Goal: Information Seeking & Learning: Learn about a topic

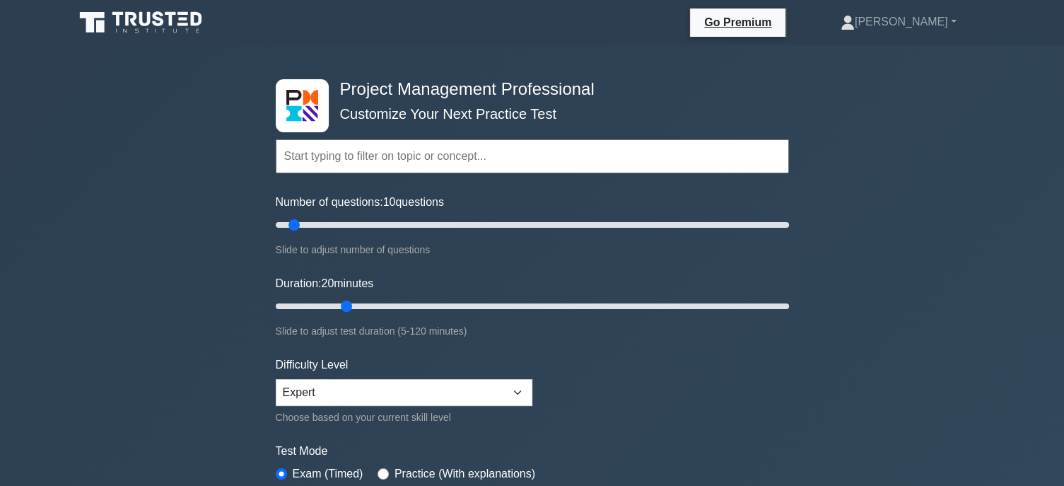
drag, startPoint x: 324, startPoint y: 301, endPoint x: 350, endPoint y: 307, distance: 26.9
click at [350, 307] on input "Duration: 20 minutes" at bounding box center [532, 306] width 513 height 17
drag, startPoint x: 350, startPoint y: 307, endPoint x: 333, endPoint y: 302, distance: 17.7
type input "15"
click at [333, 302] on input "Duration: 15 minutes" at bounding box center [532, 306] width 513 height 17
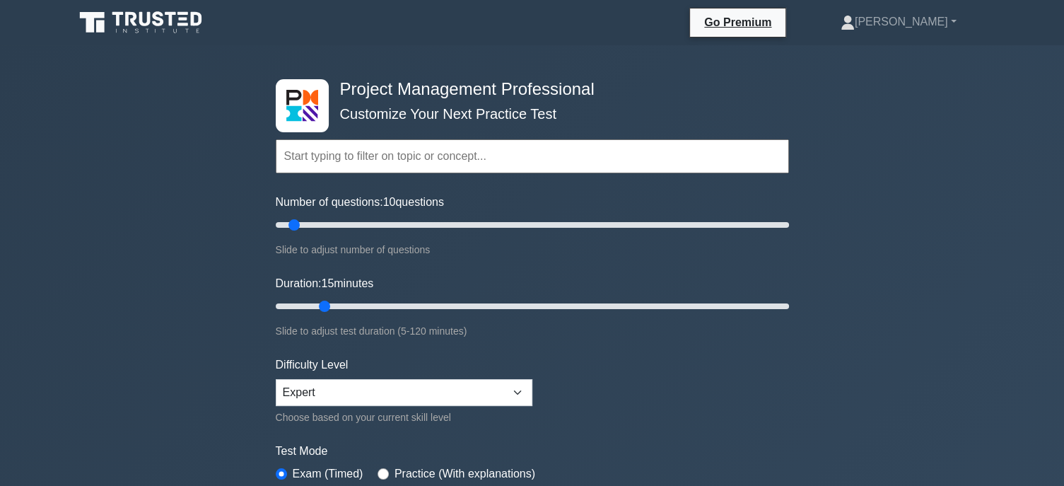
click at [182, 319] on div "Project Management Professional Customize Your Next Practice Test Topics Scope …" at bounding box center [532, 476] width 1064 height 862
click at [887, 220] on div "Project Management Professional Customize Your Next Practice Test Topics Scope …" at bounding box center [532, 476] width 1064 height 862
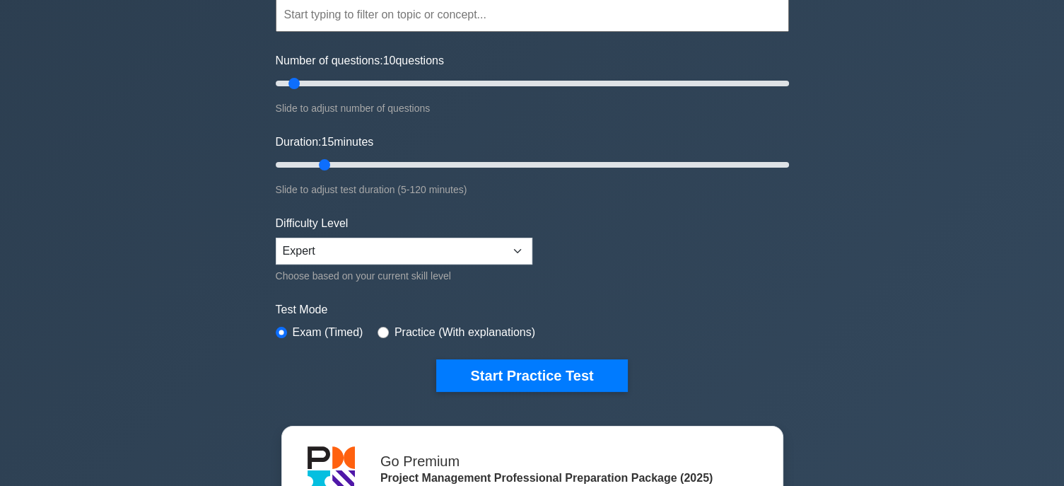
scroll to position [254, 0]
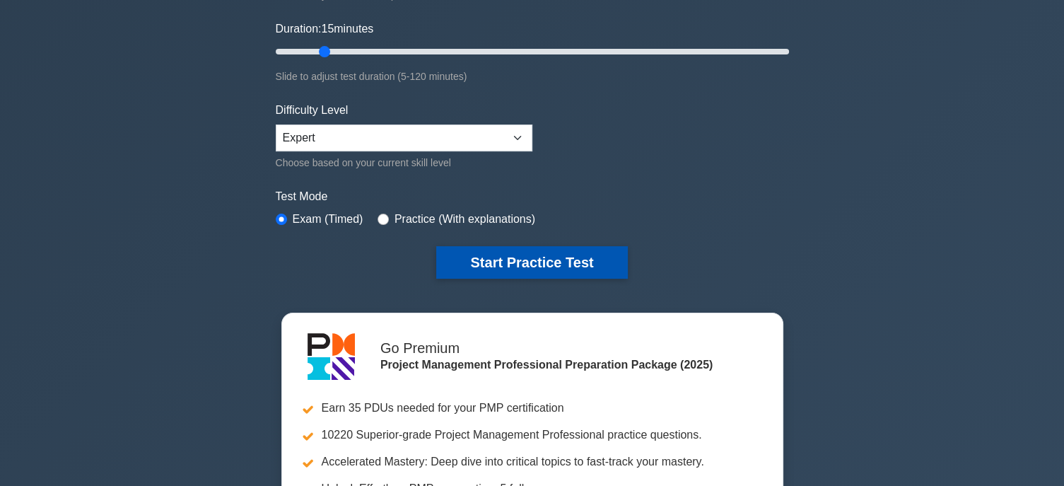
click at [577, 260] on button "Start Practice Test" at bounding box center [531, 262] width 191 height 33
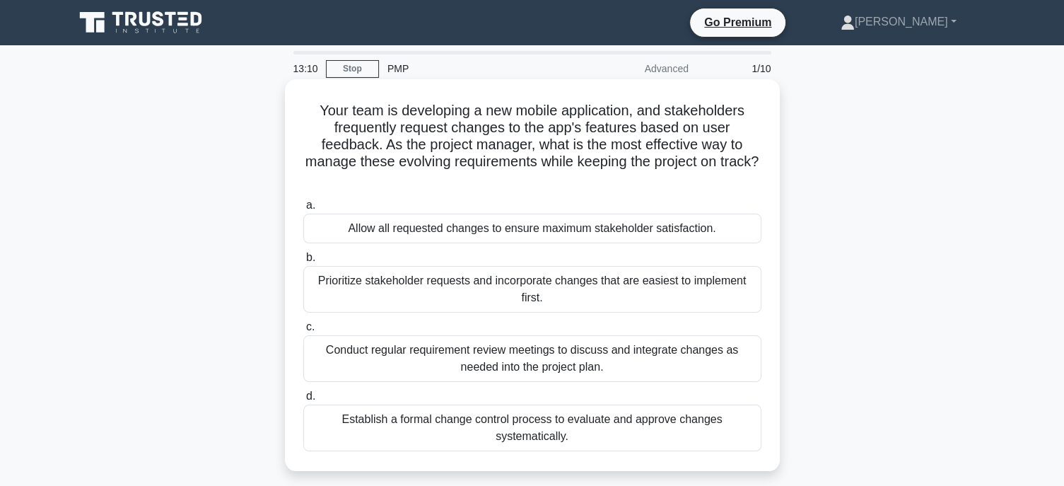
click at [500, 355] on div "Conduct regular requirement review meetings to discuss and integrate changes as…" at bounding box center [532, 358] width 458 height 47
click at [303, 331] on input "c. Conduct regular requirement review meetings to discuss and integrate changes…" at bounding box center [303, 326] width 0 height 9
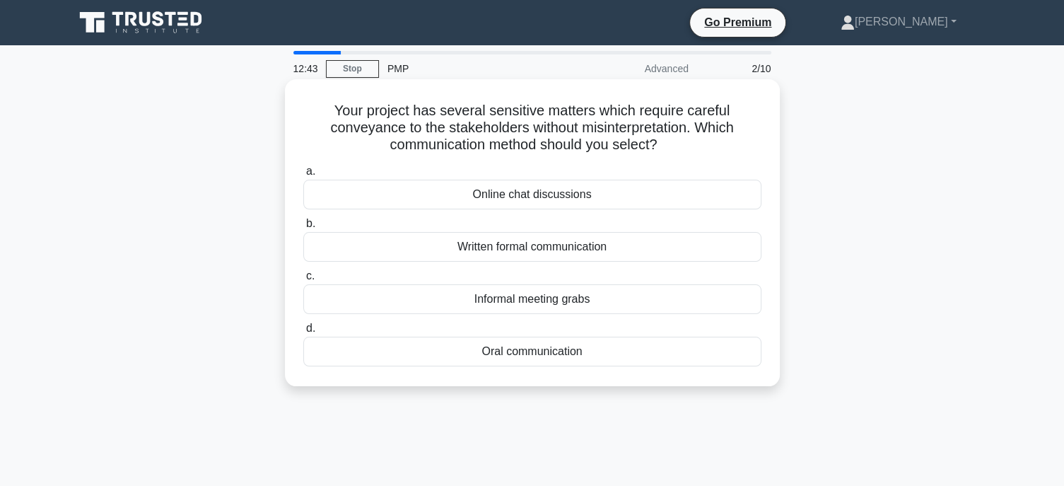
click at [599, 249] on div "Written formal communication" at bounding box center [532, 247] width 458 height 30
click at [303, 228] on input "b. Written formal communication" at bounding box center [303, 223] width 0 height 9
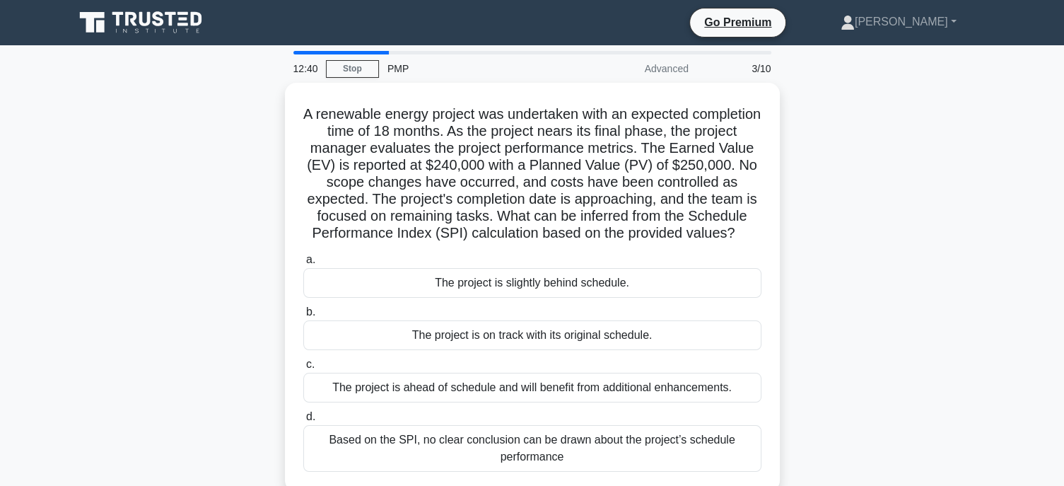
click at [815, 312] on div "A renewable energy project was undertaken with an expected completion time of 1…" at bounding box center [532, 295] width 933 height 425
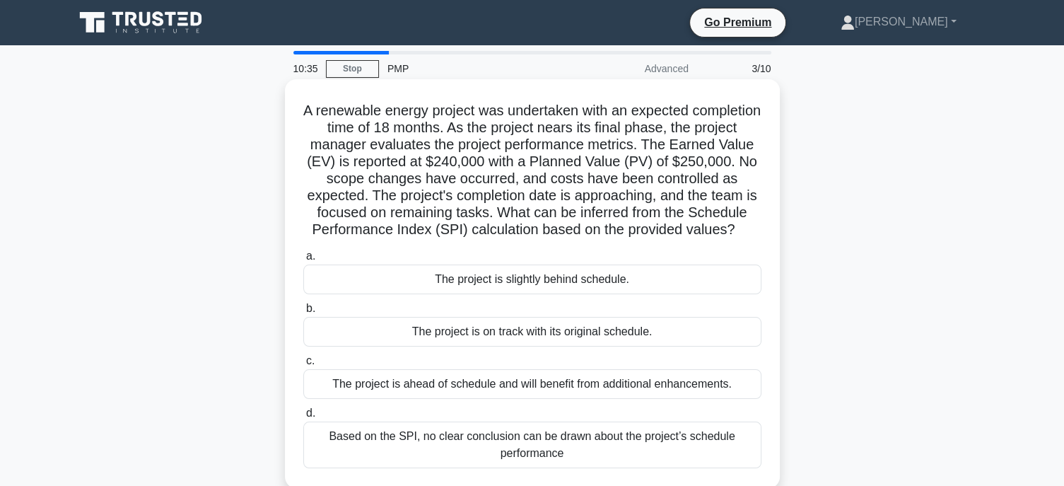
click at [356, 262] on div "a. The project is slightly behind schedule. b. The project is on track with its…" at bounding box center [532, 358] width 475 height 226
click at [590, 294] on div "The project is slightly behind schedule." at bounding box center [532, 279] width 458 height 30
click at [303, 261] on input "a. The project is slightly behind schedule." at bounding box center [303, 256] width 0 height 9
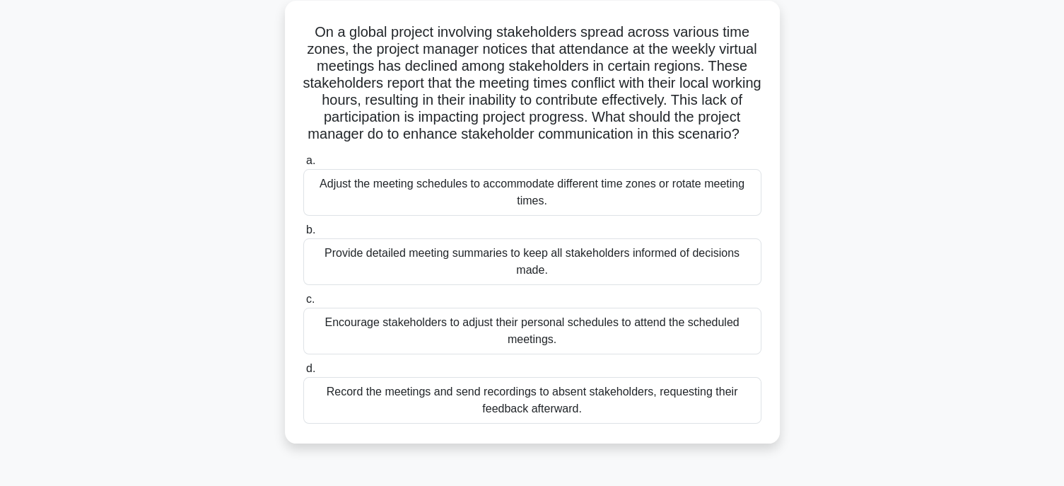
scroll to position [83, 0]
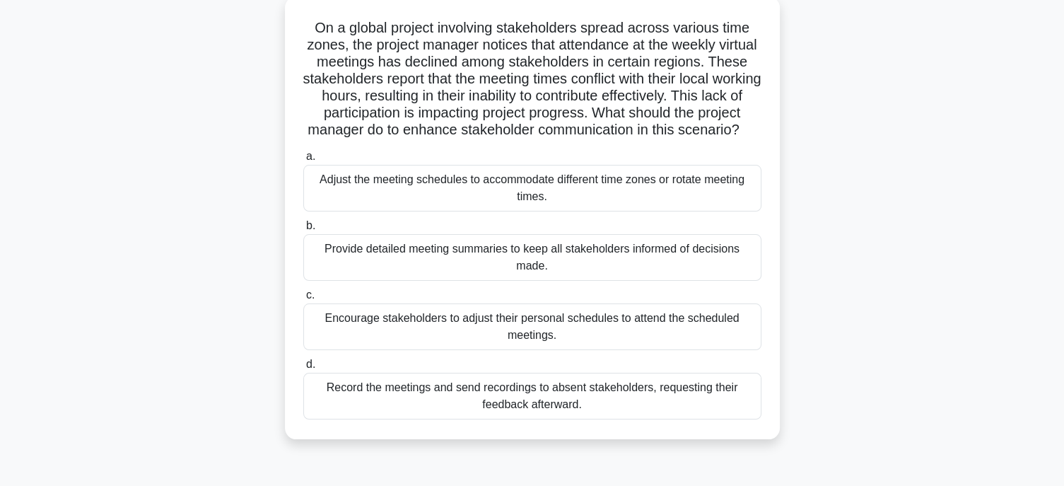
click at [588, 211] on div "Adjust the meeting schedules to accommodate different time zones or rotate meet…" at bounding box center [532, 188] width 458 height 47
click at [303, 161] on input "a. Adjust the meeting schedules to accommodate different time zones or rotate m…" at bounding box center [303, 156] width 0 height 9
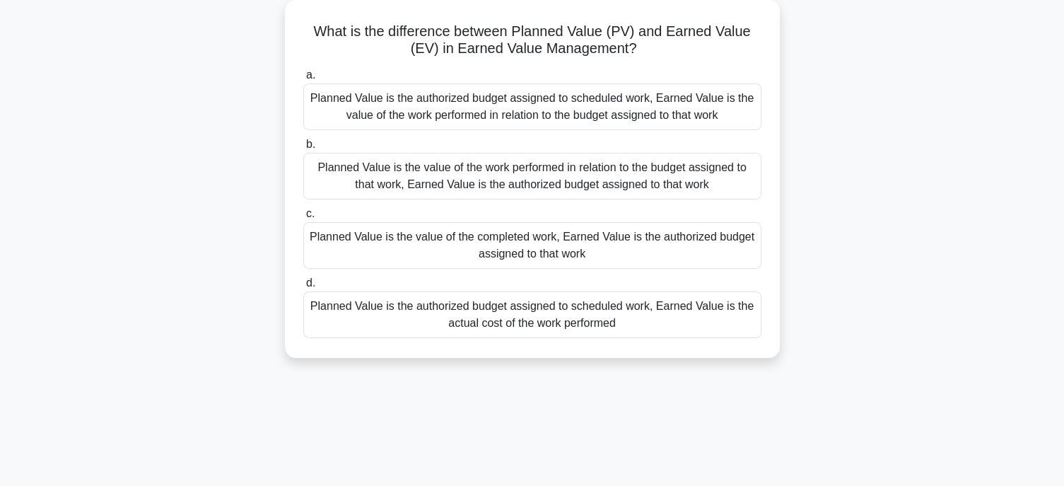
scroll to position [0, 0]
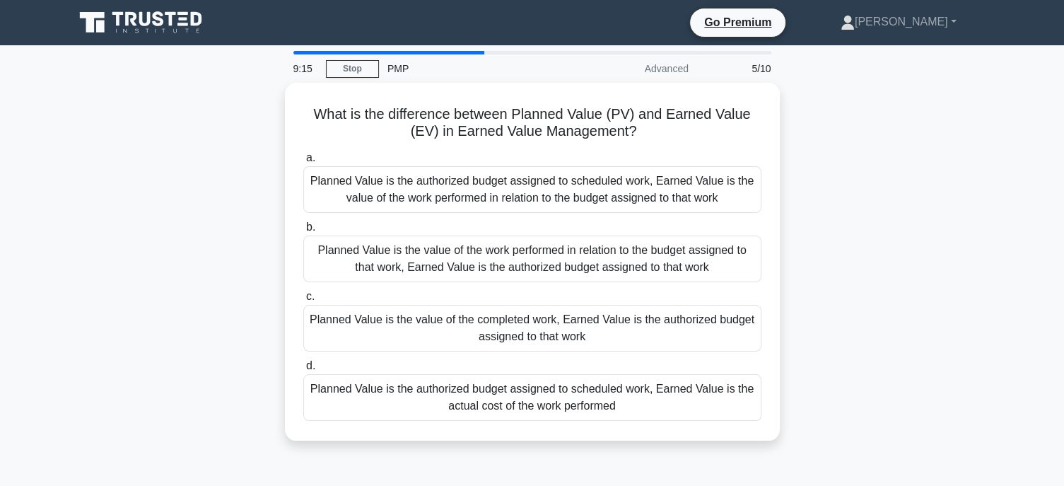
click at [953, 188] on div "What is the difference between Planned Value (PV) and Earned Value (EV) in Earn…" at bounding box center [532, 270] width 933 height 375
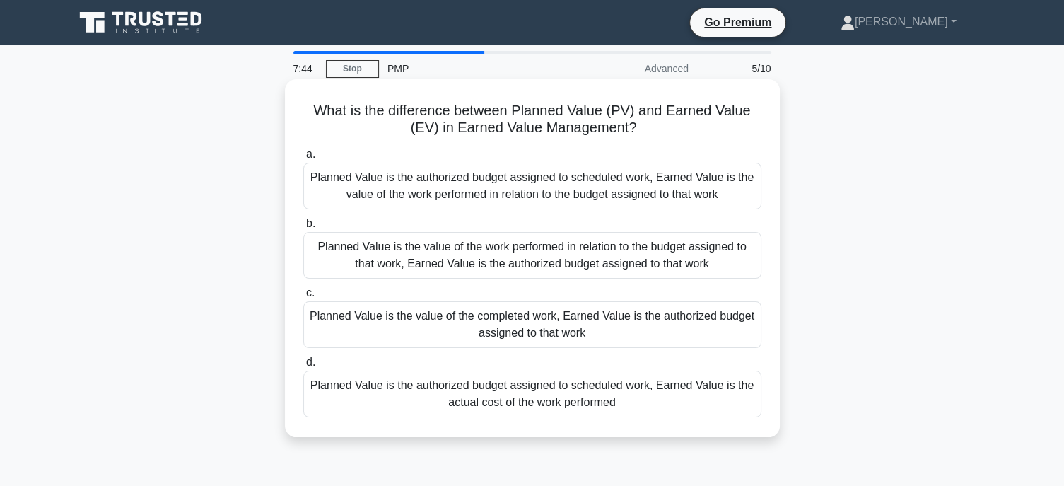
click at [531, 257] on div "Planned Value is the value of the work performed in relation to the budget assi…" at bounding box center [532, 255] width 458 height 47
click at [303, 228] on input "b. Planned Value is the value of the work performed in relation to the budget a…" at bounding box center [303, 223] width 0 height 9
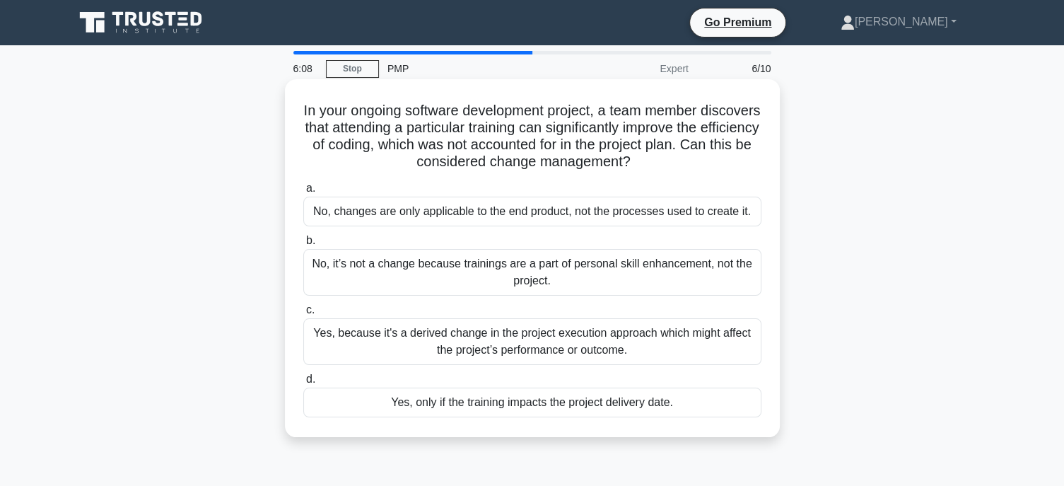
click at [491, 268] on div "No, it’s not a change because trainings are a part of personal skill enhancemen…" at bounding box center [532, 272] width 458 height 47
click at [303, 245] on input "b. No, it’s not a change because trainings are a part of personal skill enhance…" at bounding box center [303, 240] width 0 height 9
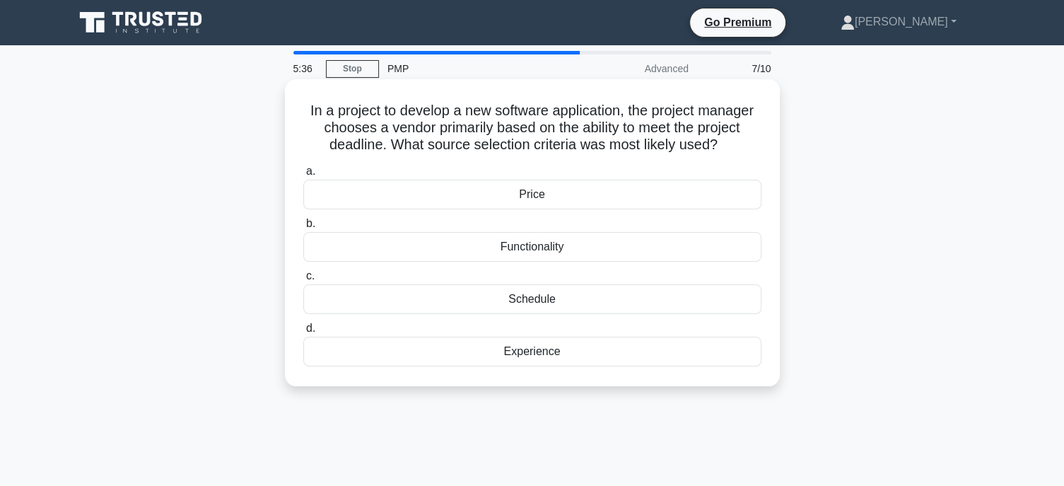
click at [633, 254] on div "Functionality" at bounding box center [532, 247] width 458 height 30
click at [303, 228] on input "b. Functionality" at bounding box center [303, 223] width 0 height 9
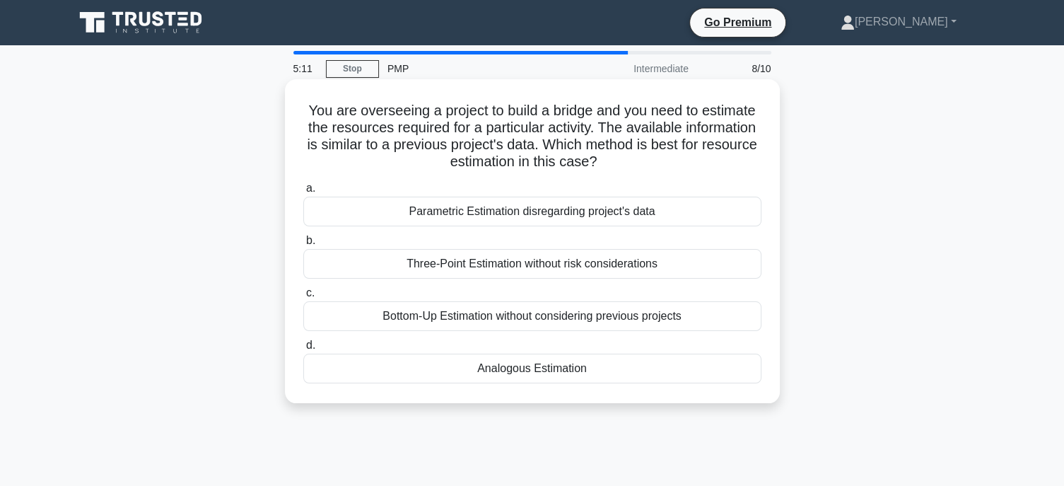
click at [548, 367] on div "Analogous Estimation" at bounding box center [532, 368] width 458 height 30
click at [303, 350] on input "d. Analogous Estimation" at bounding box center [303, 345] width 0 height 9
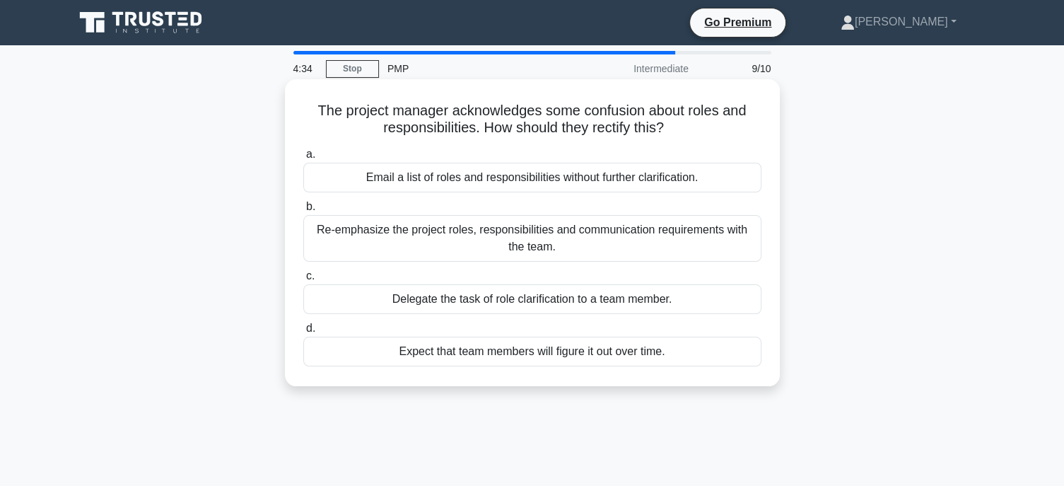
click at [606, 242] on div "Re-emphasize the project roles, responsibilities and communication requirements…" at bounding box center [532, 238] width 458 height 47
click at [303, 211] on input "b. Re-emphasize the project roles, responsibilities and communication requireme…" at bounding box center [303, 206] width 0 height 9
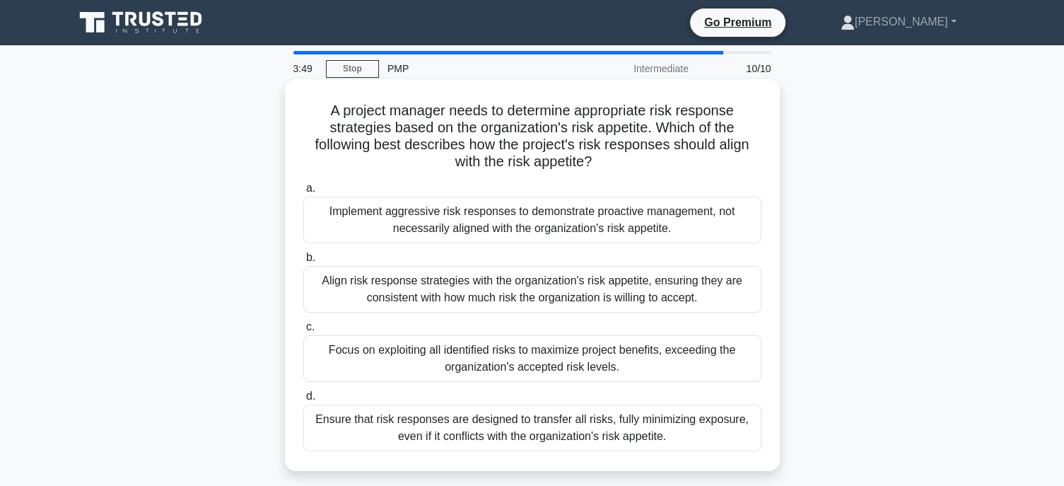
click at [659, 293] on div "Align risk response strategies with the organization's risk appetite, ensuring …" at bounding box center [532, 289] width 458 height 47
click at [303, 262] on input "b. Align risk response strategies with the organization's risk appetite, ensuri…" at bounding box center [303, 257] width 0 height 9
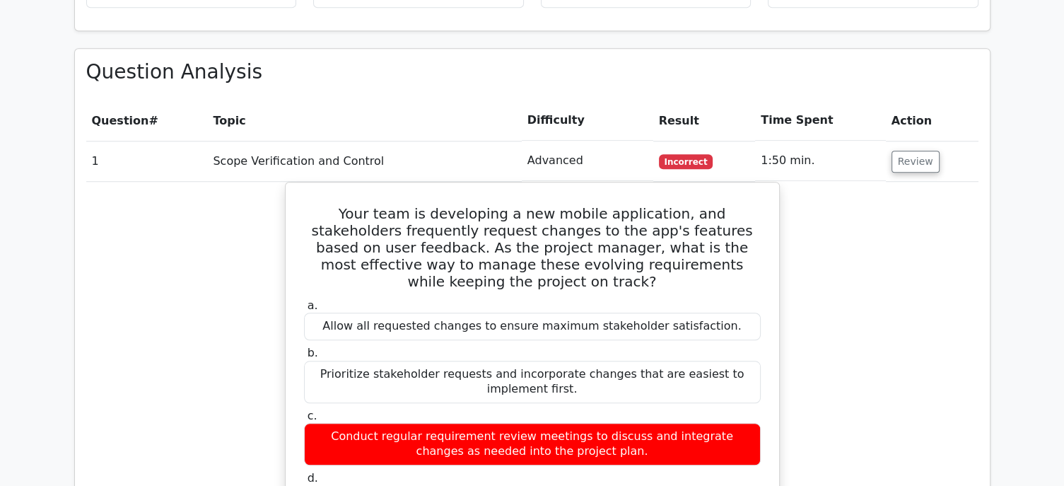
scroll to position [1046, 0]
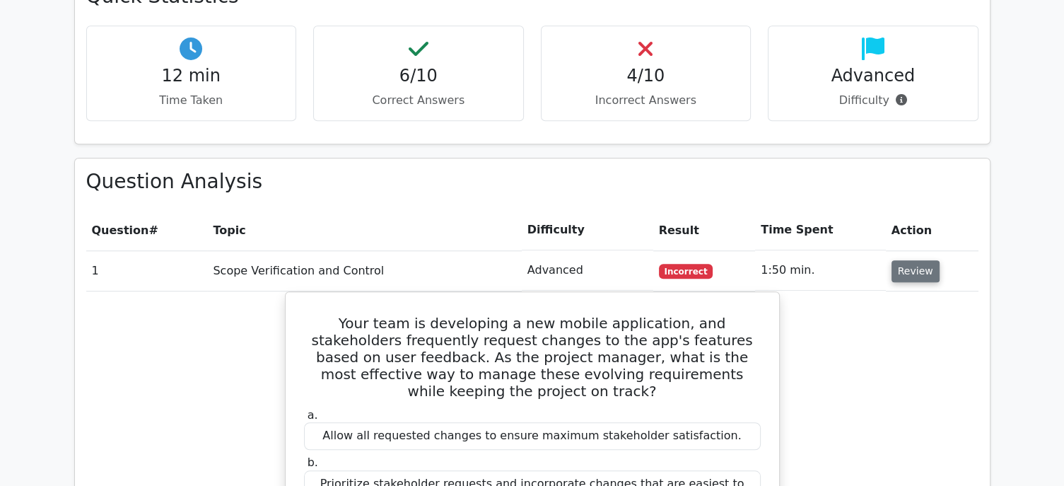
click at [911, 260] on button "Review" at bounding box center [915, 271] width 48 height 22
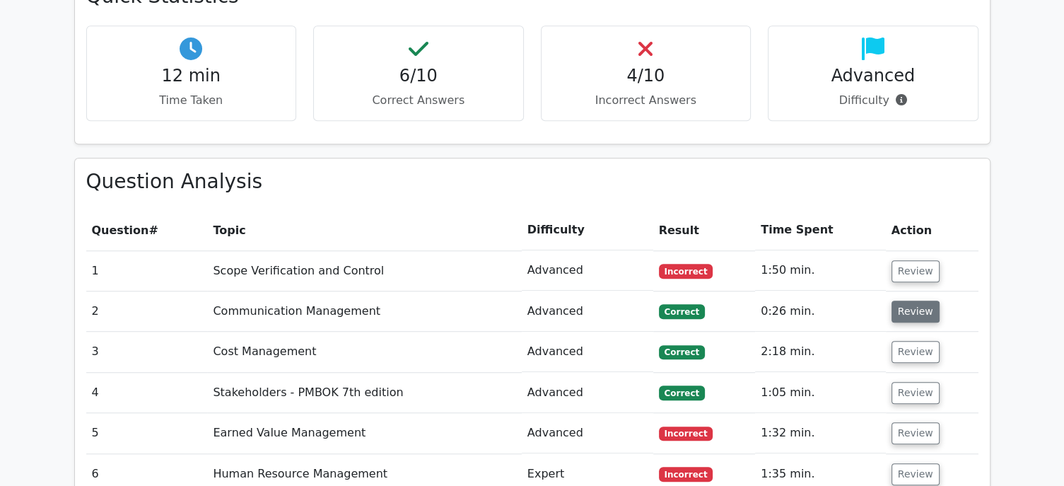
click at [916, 300] on button "Review" at bounding box center [915, 311] width 48 height 22
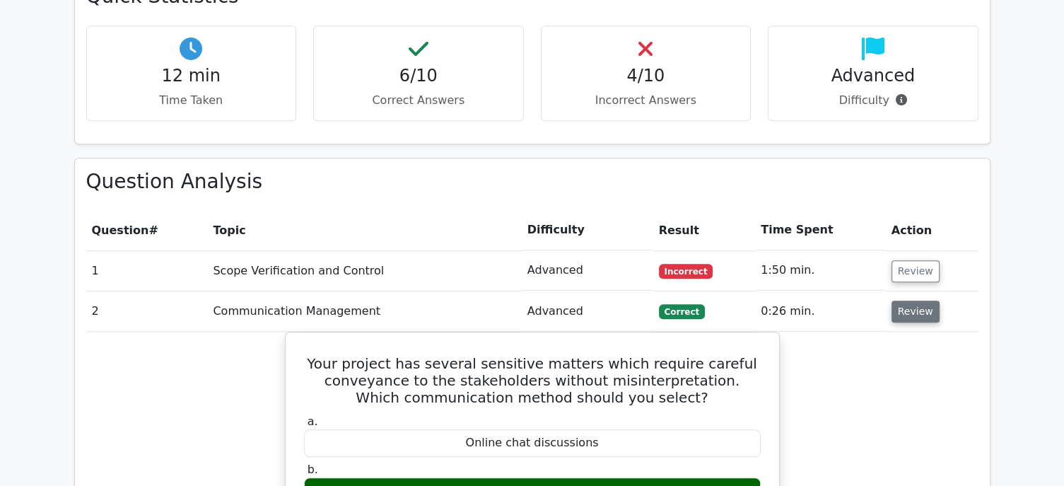
click at [916, 300] on button "Review" at bounding box center [915, 311] width 48 height 22
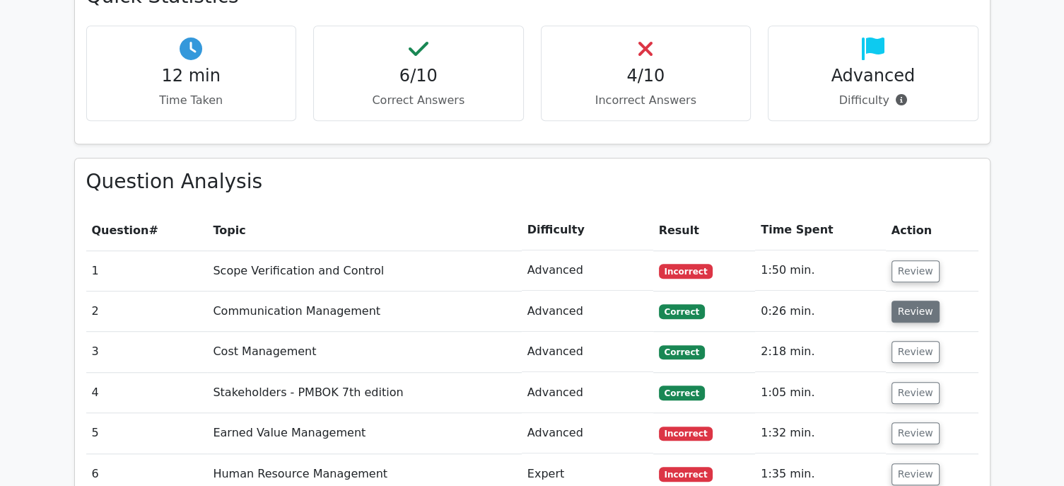
scroll to position [1074, 0]
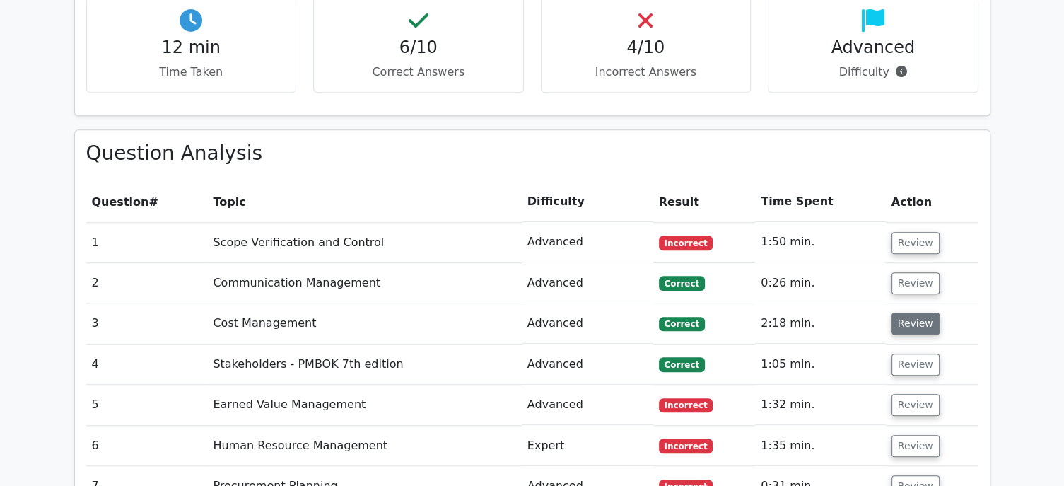
click at [915, 312] on button "Review" at bounding box center [915, 323] width 48 height 22
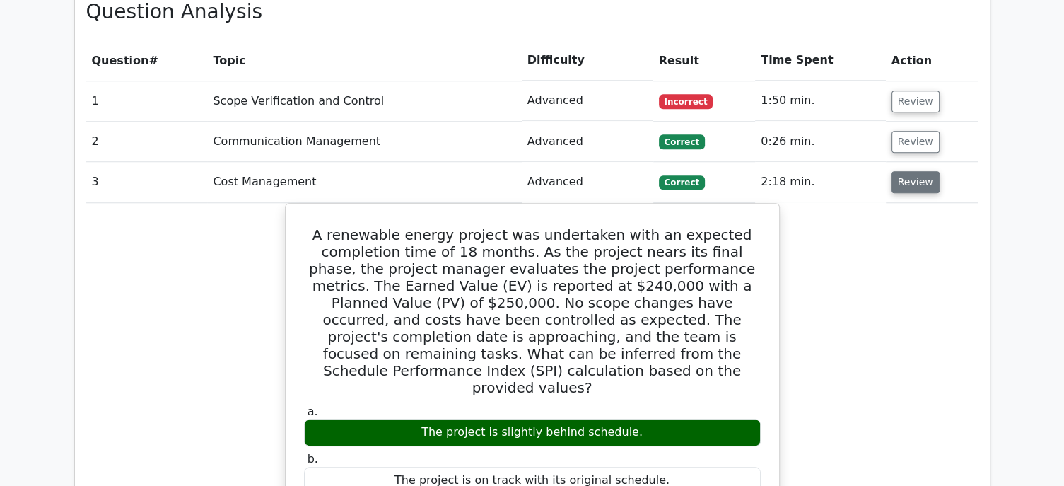
scroll to position [1102, 0]
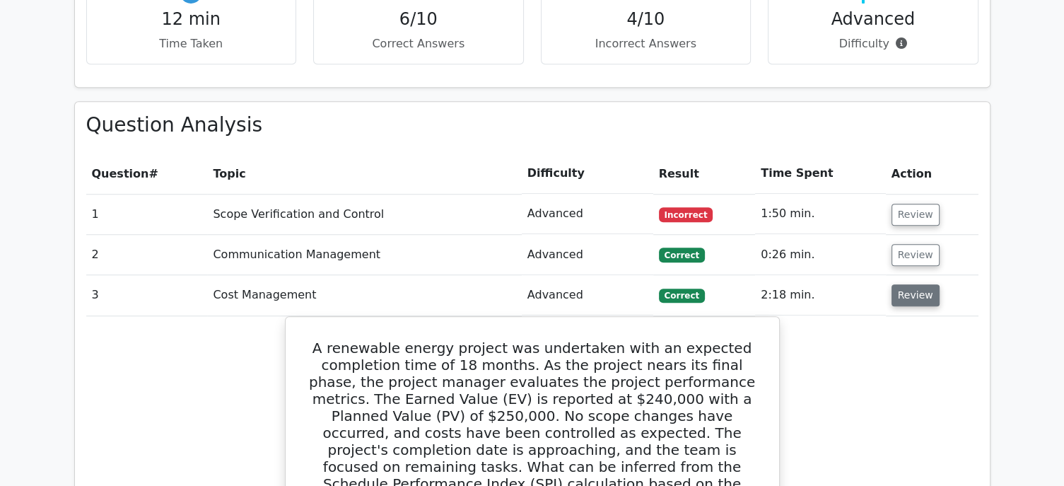
click at [915, 284] on button "Review" at bounding box center [915, 295] width 48 height 22
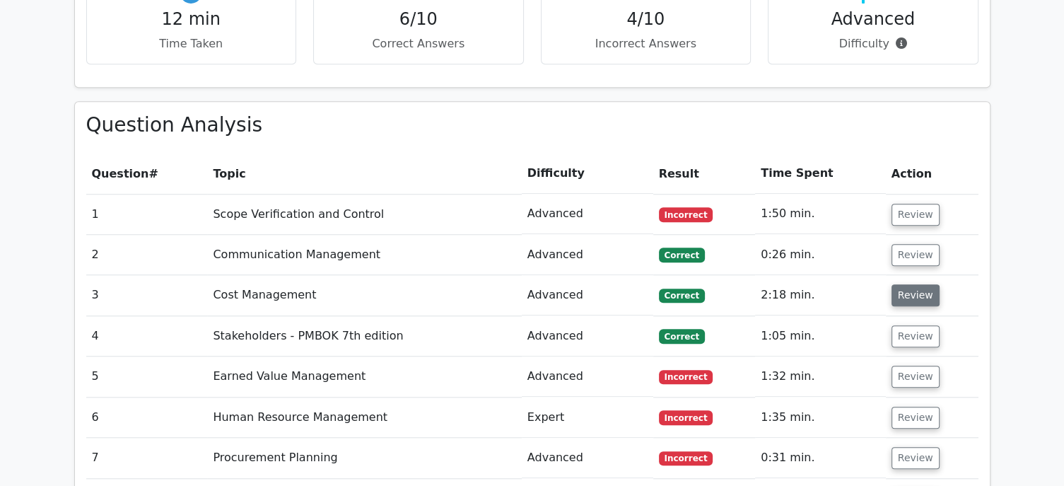
scroll to position [1131, 0]
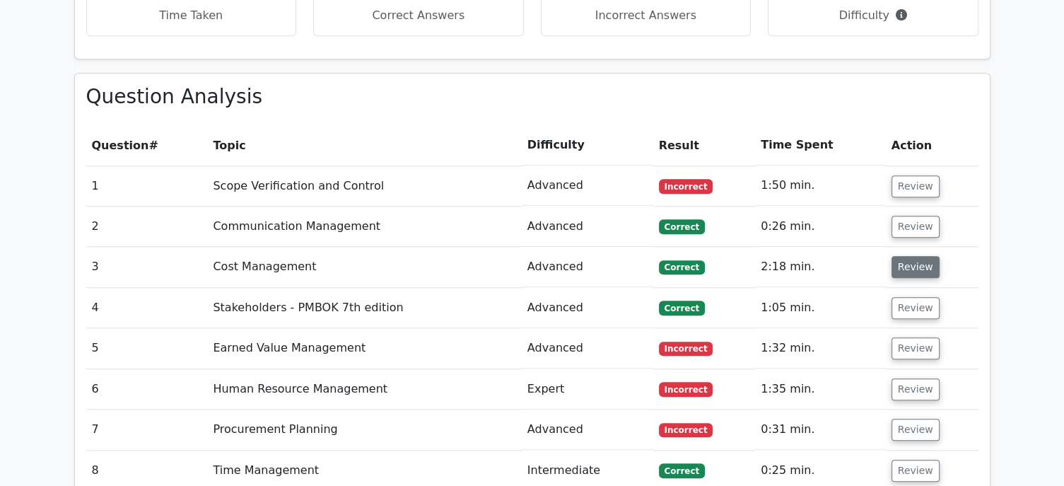
click at [915, 297] on button "Review" at bounding box center [915, 308] width 48 height 22
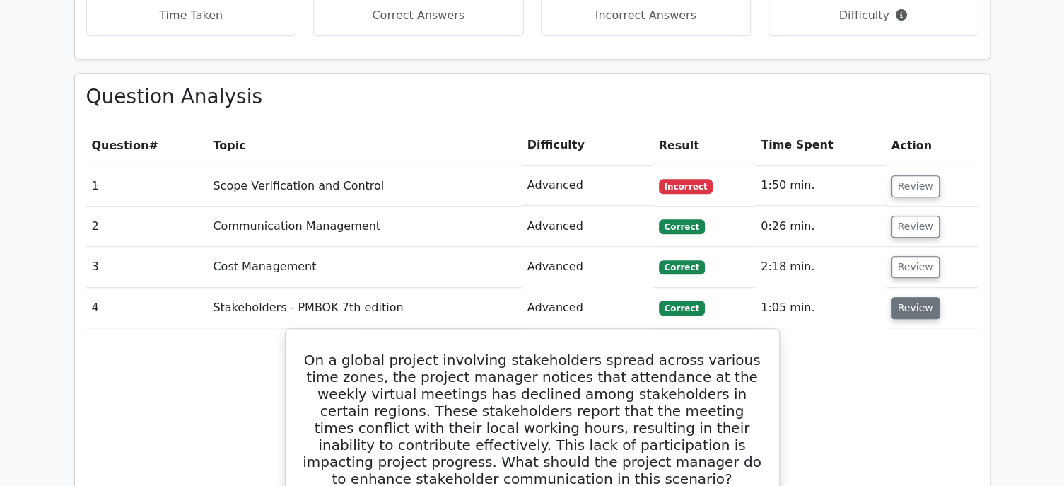
click at [910, 297] on button "Review" at bounding box center [915, 308] width 48 height 22
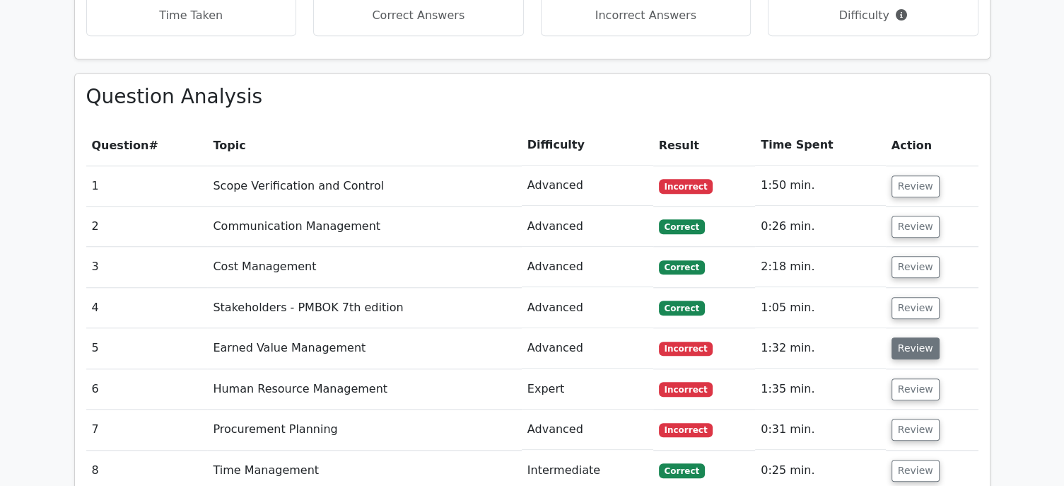
click at [916, 337] on button "Review" at bounding box center [915, 348] width 48 height 22
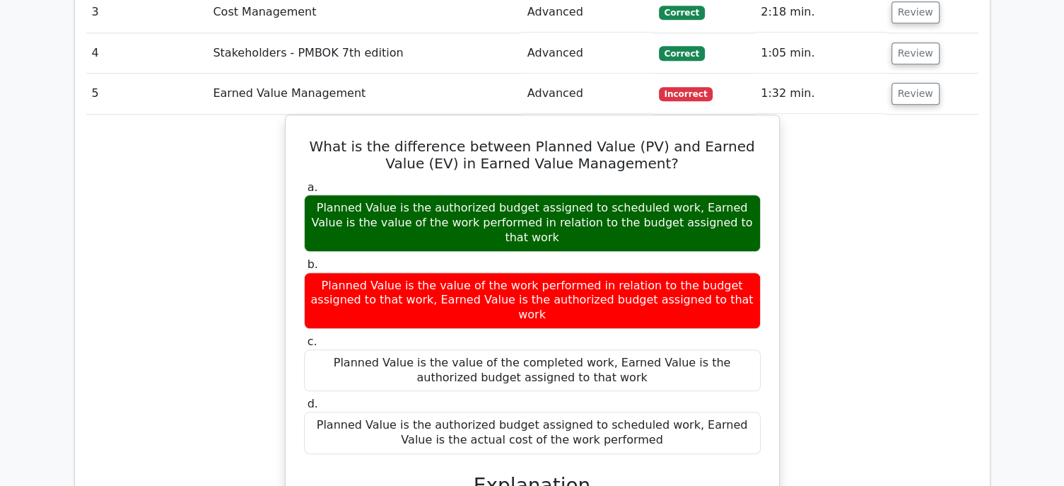
scroll to position [1272, 0]
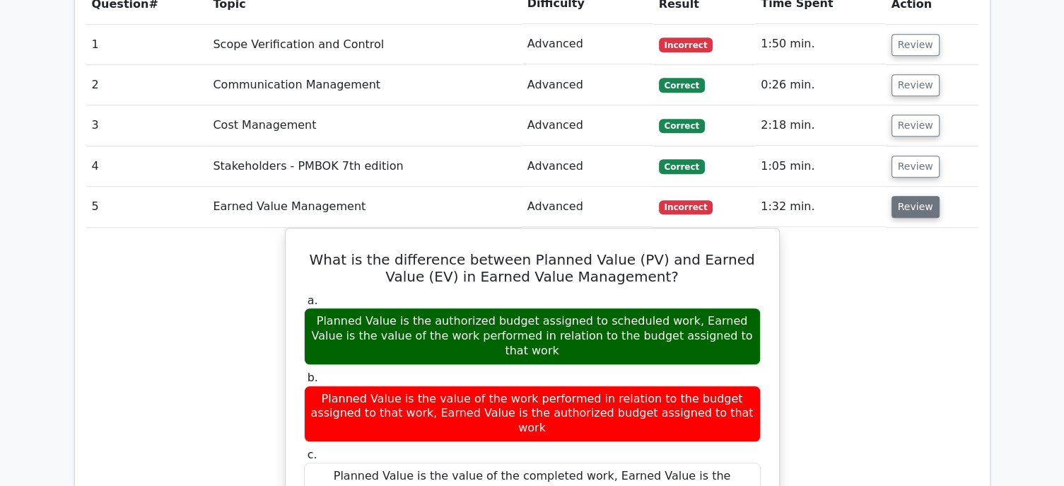
click at [908, 196] on button "Review" at bounding box center [915, 207] width 48 height 22
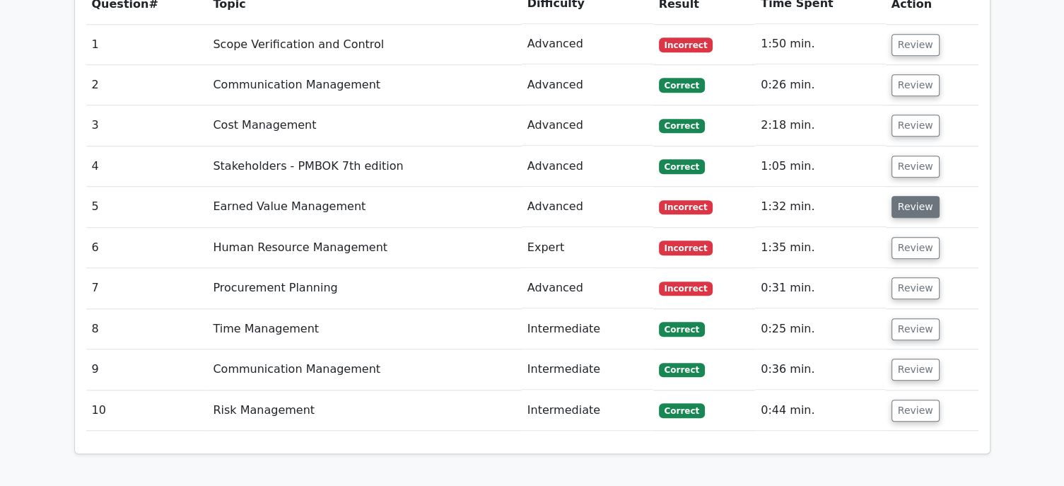
scroll to position [1300, 0]
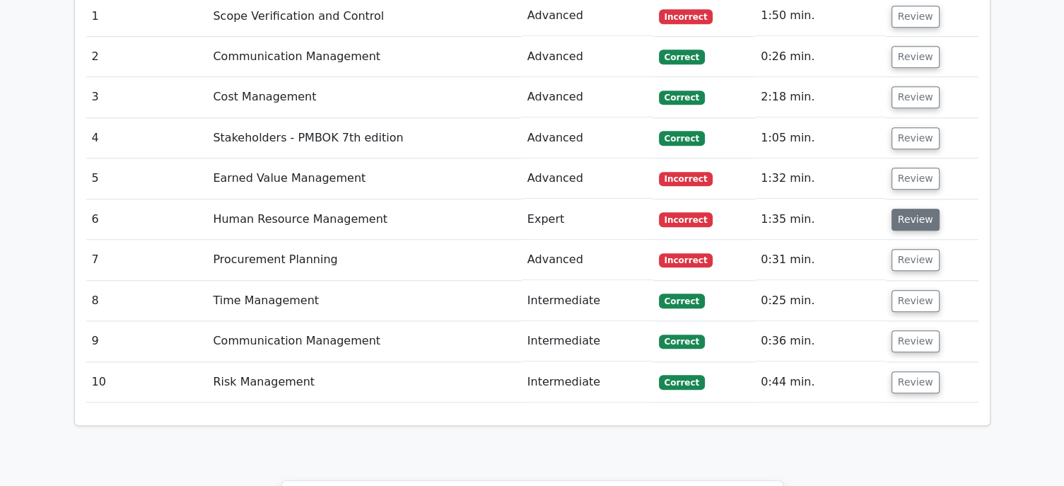
click at [909, 208] on button "Review" at bounding box center [915, 219] width 48 height 22
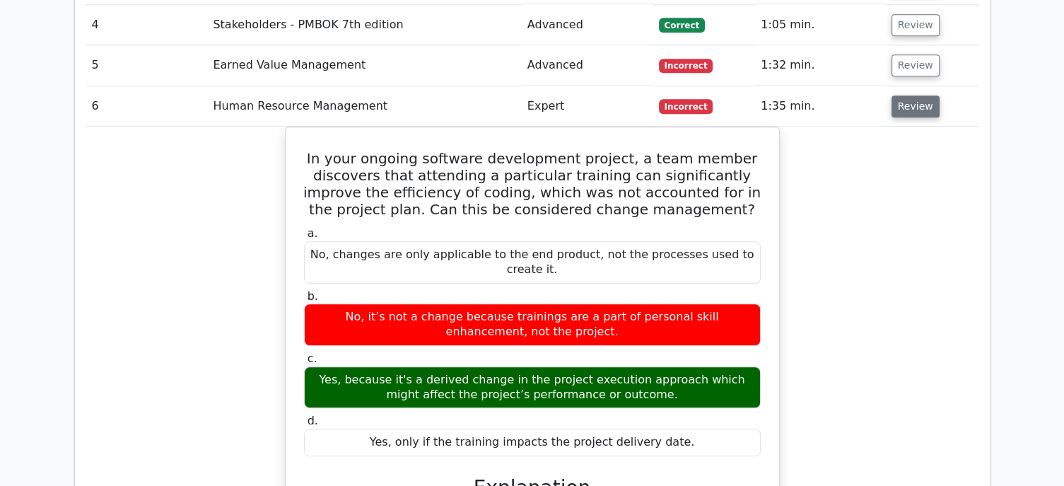
scroll to position [1272, 0]
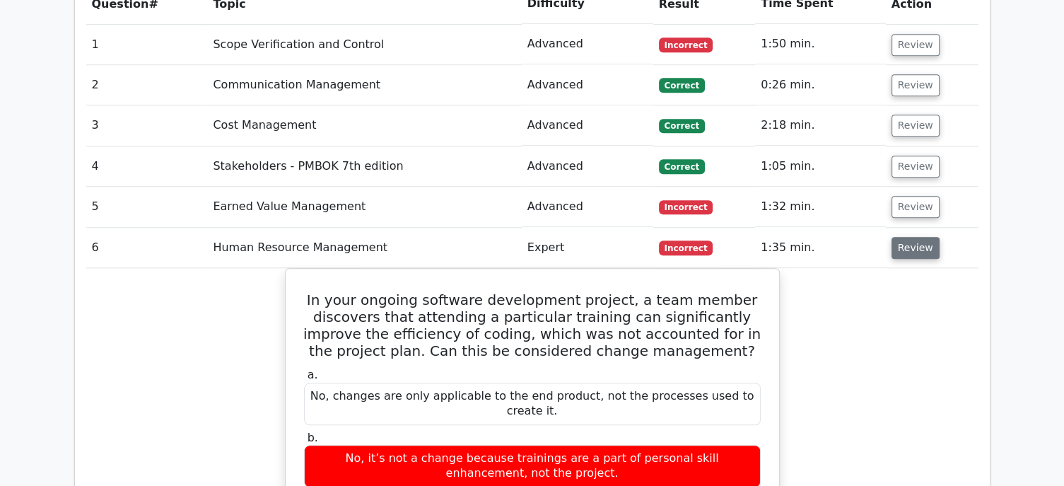
click at [908, 237] on button "Review" at bounding box center [915, 248] width 48 height 22
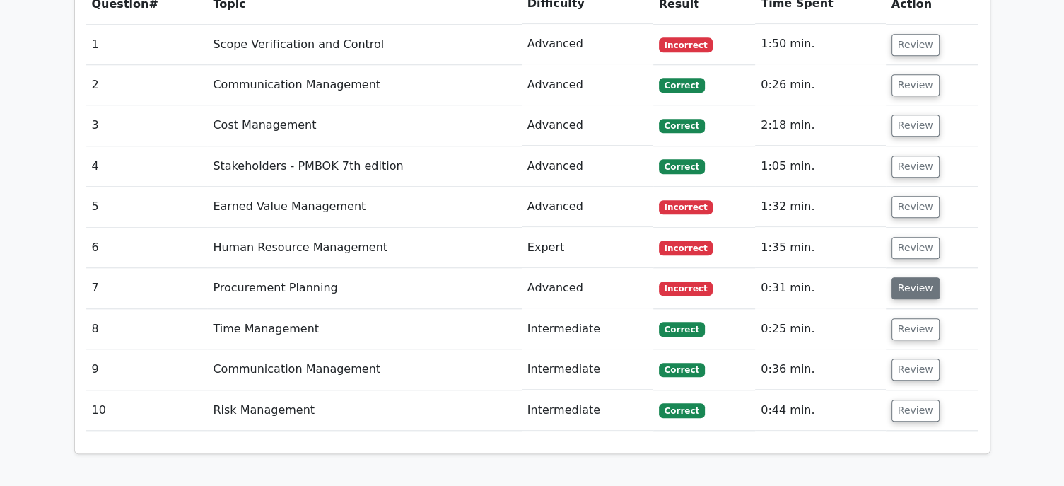
click at [911, 277] on button "Review" at bounding box center [915, 288] width 48 height 22
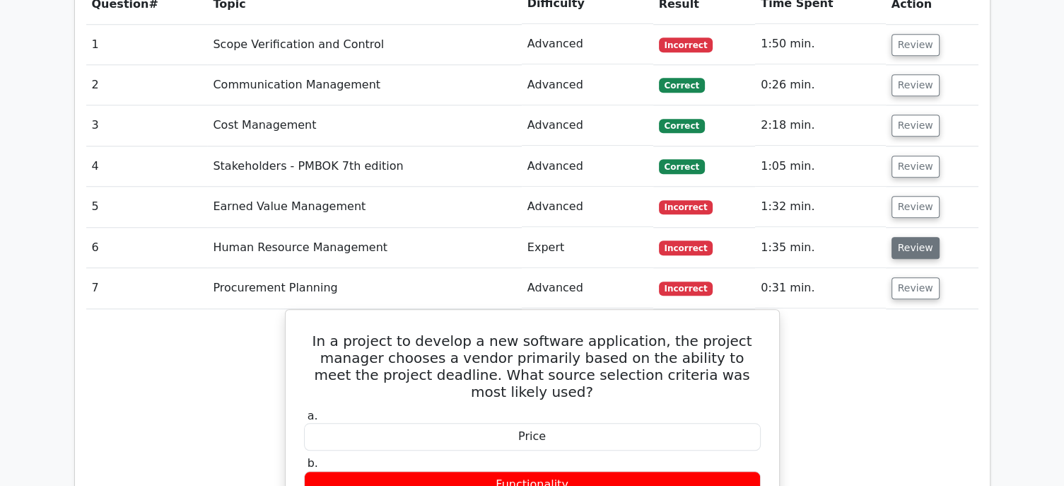
click at [912, 237] on button "Review" at bounding box center [915, 248] width 48 height 22
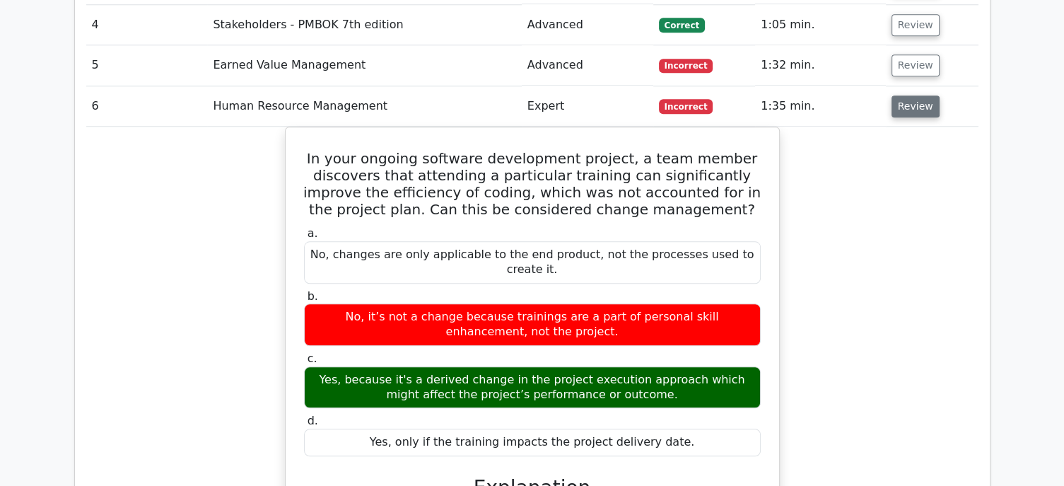
scroll to position [1244, 0]
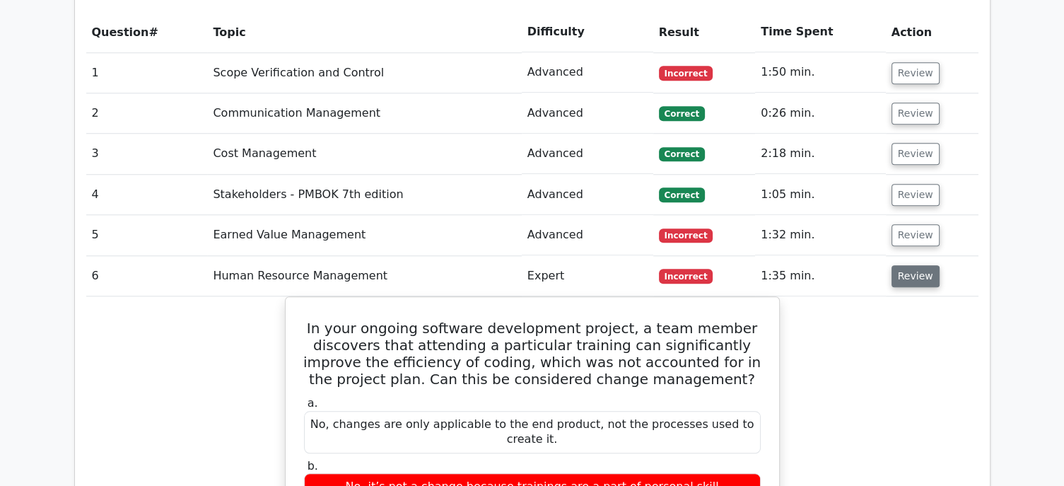
click at [912, 265] on button "Review" at bounding box center [915, 276] width 48 height 22
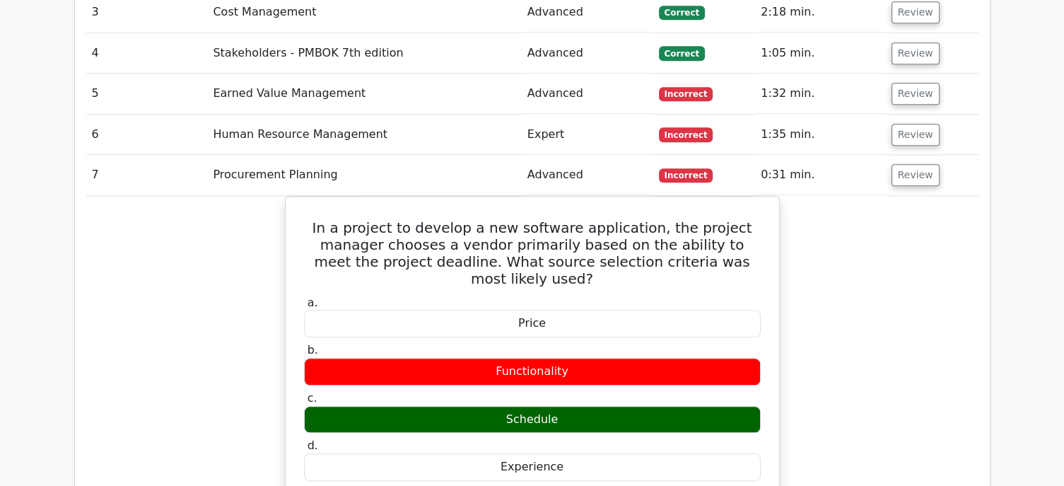
scroll to position [1413, 0]
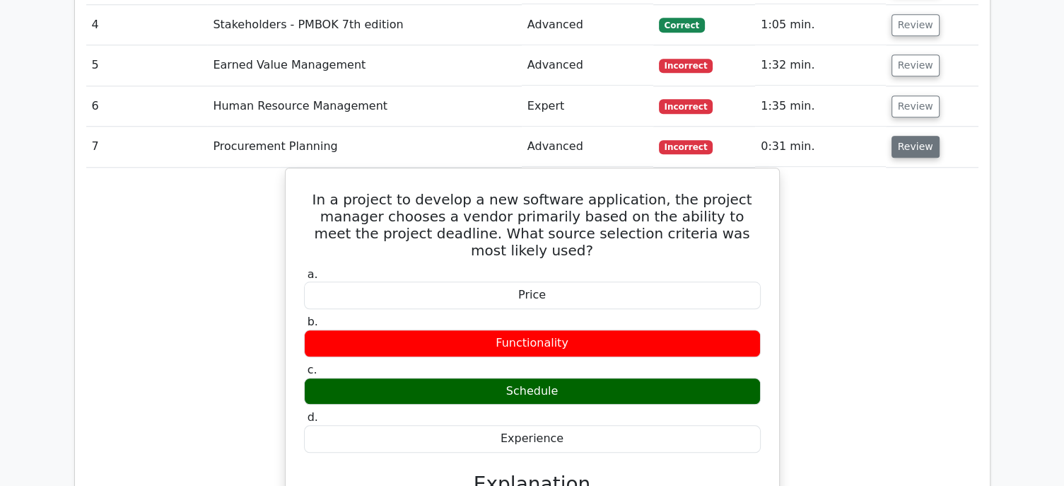
click at [911, 136] on button "Review" at bounding box center [915, 147] width 48 height 22
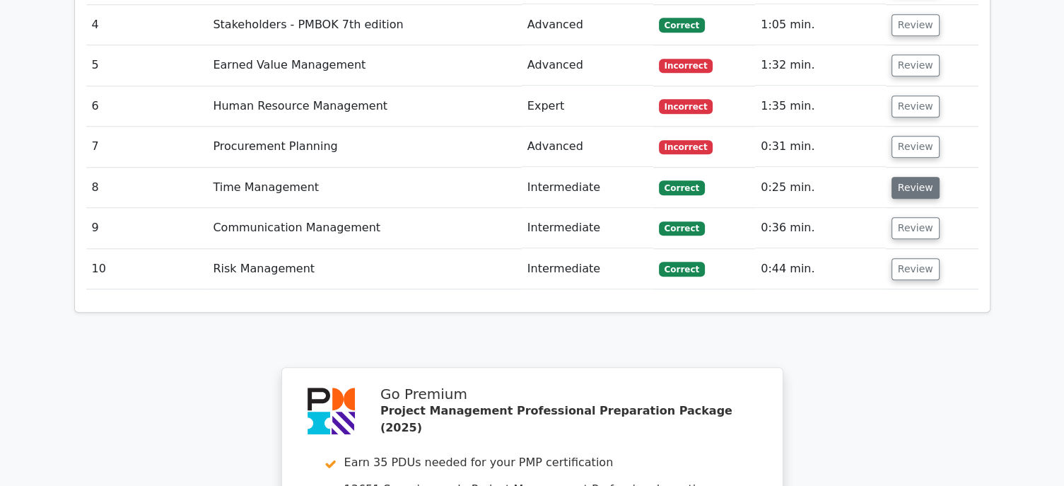
click at [911, 177] on button "Review" at bounding box center [915, 188] width 48 height 22
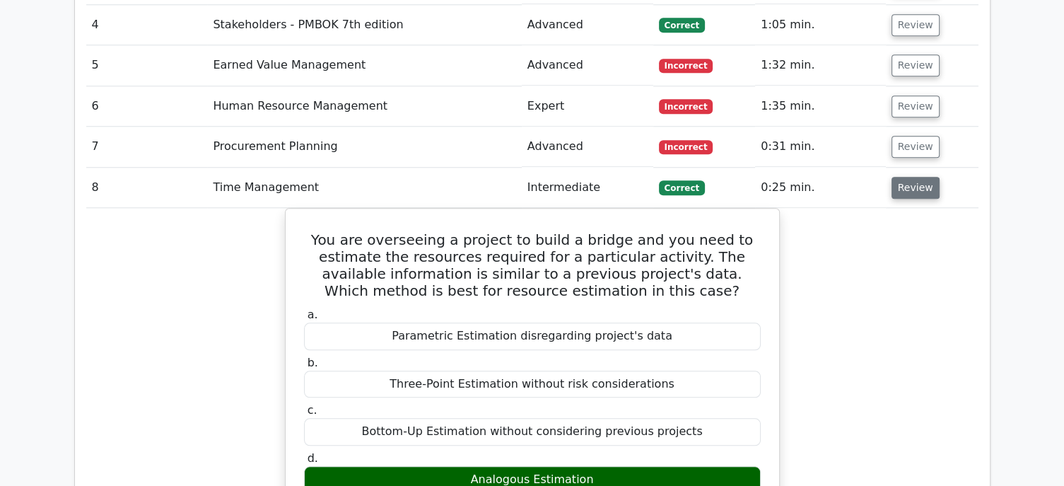
click at [919, 177] on button "Review" at bounding box center [915, 188] width 48 height 22
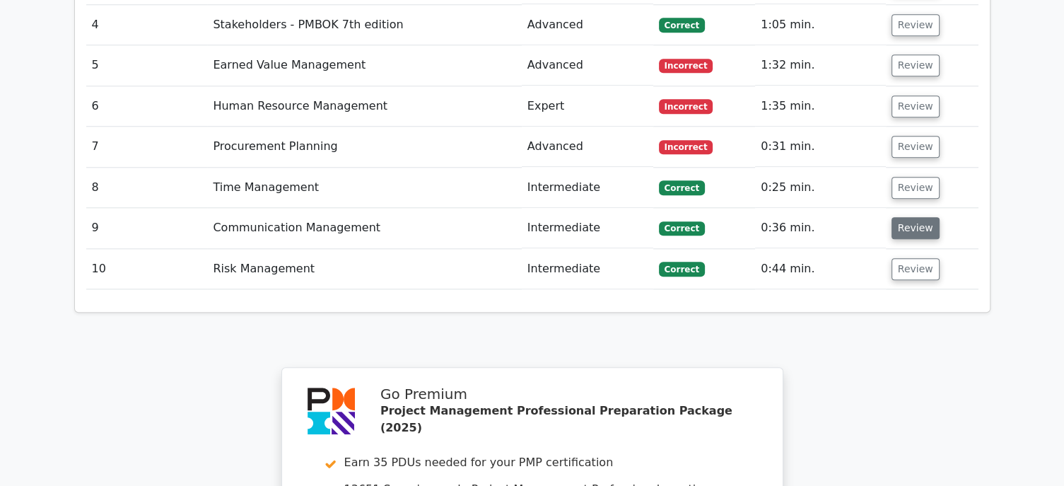
click at [915, 217] on button "Review" at bounding box center [915, 228] width 48 height 22
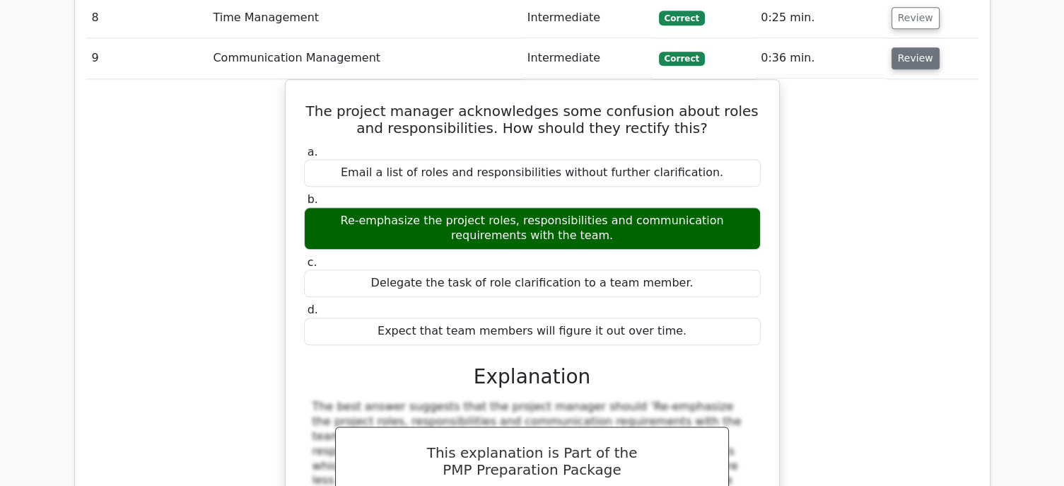
scroll to position [1498, 0]
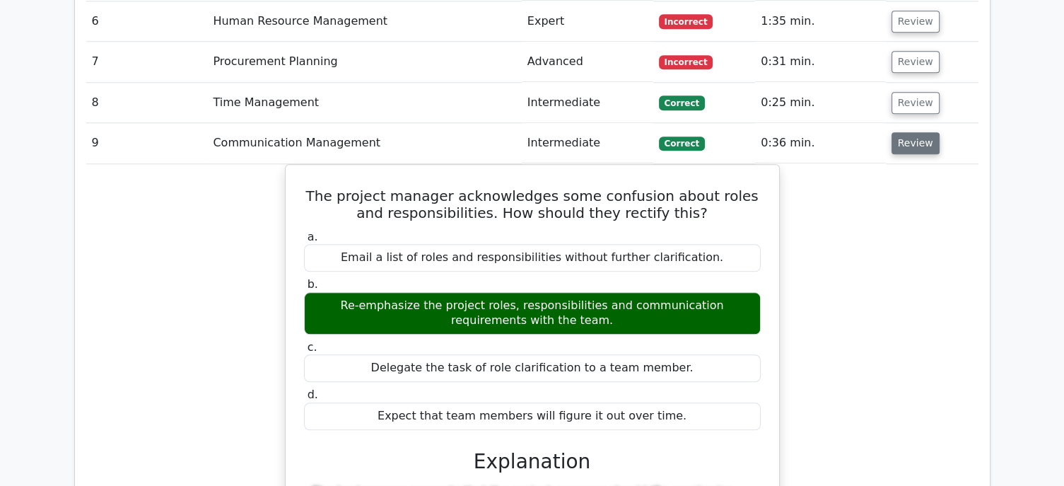
click at [907, 132] on button "Review" at bounding box center [915, 143] width 48 height 22
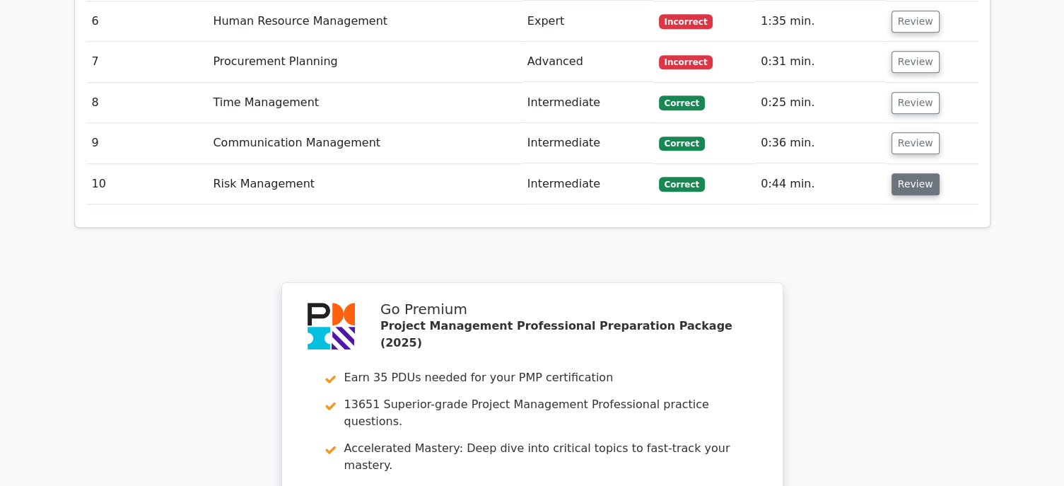
click at [907, 173] on button "Review" at bounding box center [915, 184] width 48 height 22
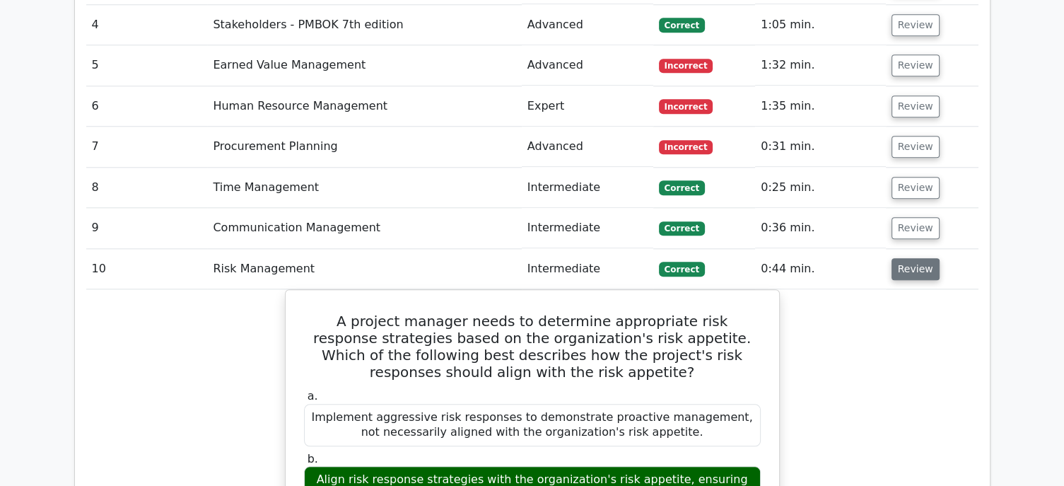
scroll to position [1385, 0]
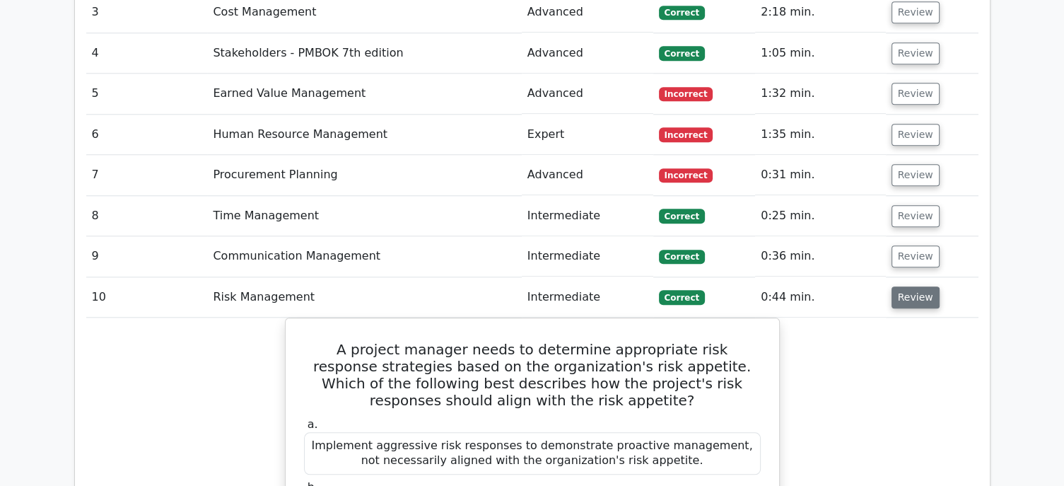
click at [919, 286] on button "Review" at bounding box center [915, 297] width 48 height 22
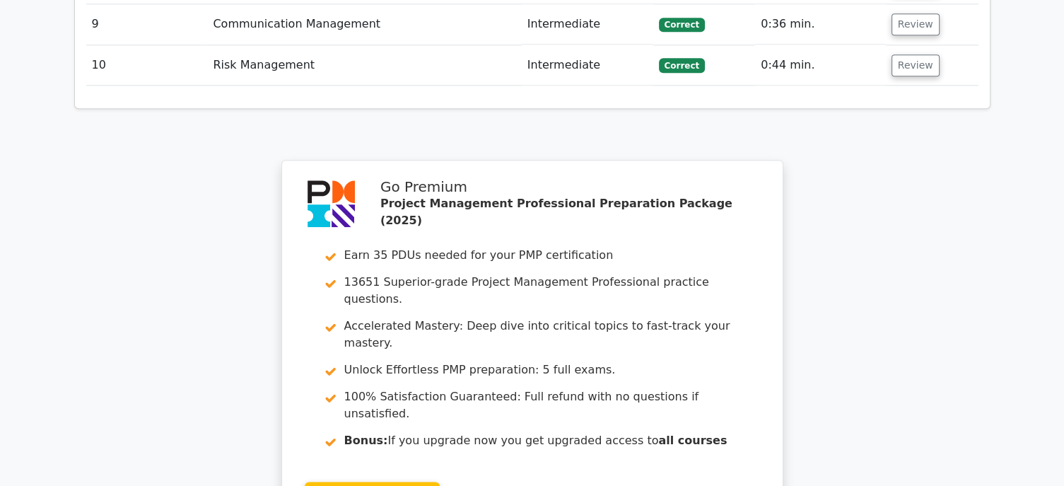
scroll to position [1809, 0]
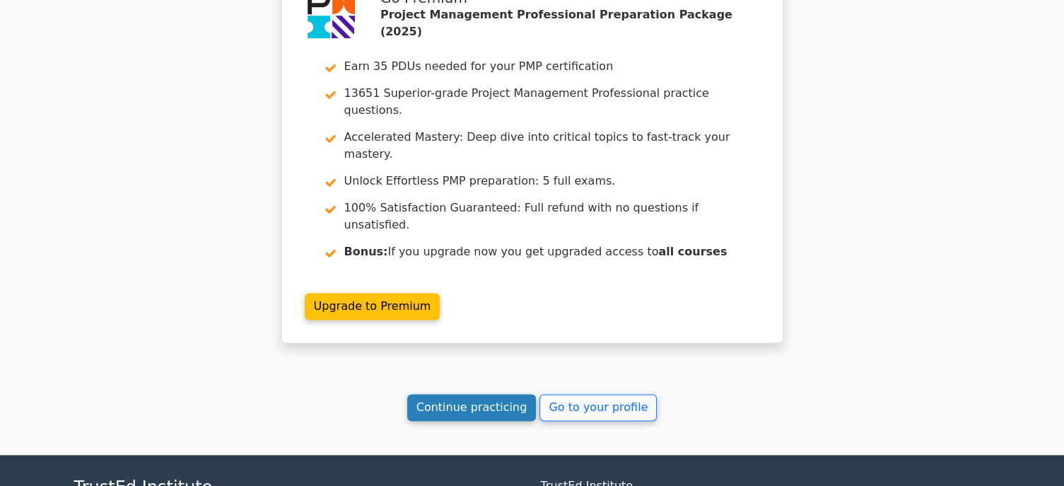
click at [468, 394] on link "Continue practicing" at bounding box center [471, 407] width 129 height 27
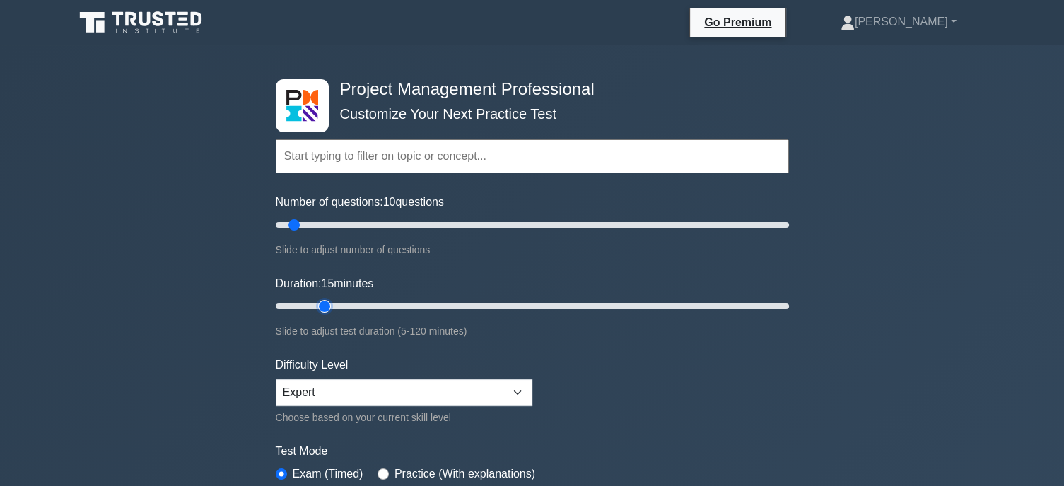
drag, startPoint x: 302, startPoint y: 305, endPoint x: 314, endPoint y: 300, distance: 13.9
type input "15"
click at [314, 300] on input "Duration: 15 minutes" at bounding box center [532, 306] width 513 height 17
click at [960, 268] on div "Project Management Professional Customize Your Next Practice Test Topics Scope …" at bounding box center [532, 476] width 1064 height 862
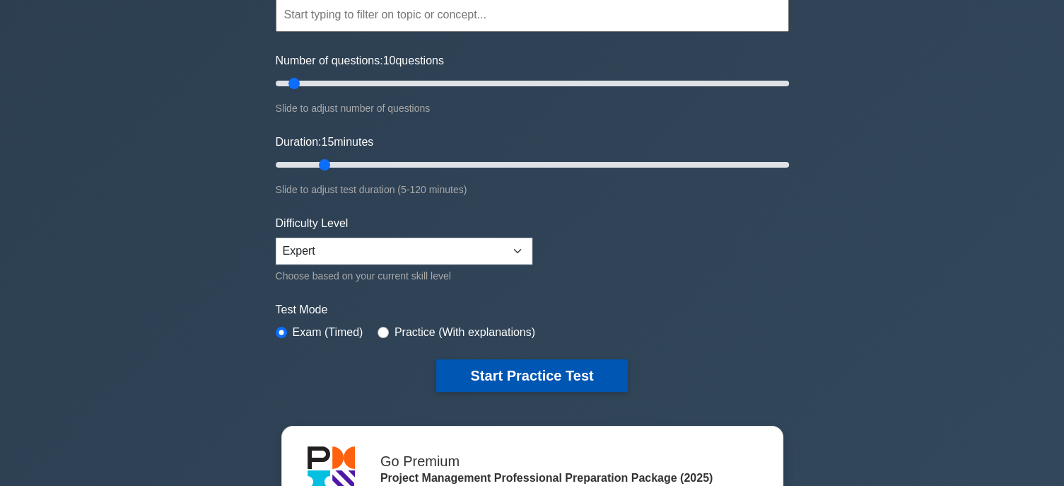
click at [503, 371] on button "Start Practice Test" at bounding box center [531, 375] width 191 height 33
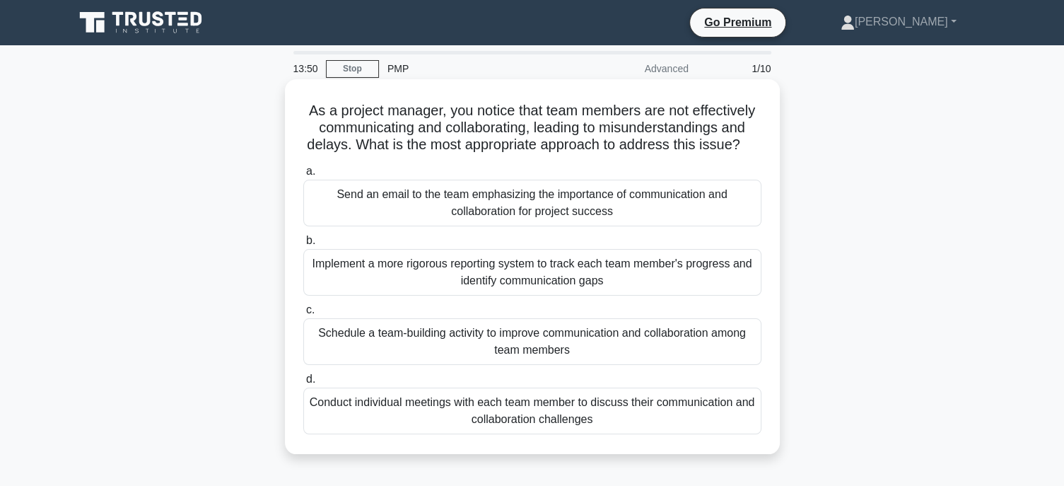
click at [629, 281] on div "Implement a more rigorous reporting system to track each team member's progress…" at bounding box center [532, 272] width 458 height 47
click at [303, 245] on input "b. Implement a more rigorous reporting system to track each team member's progr…" at bounding box center [303, 240] width 0 height 9
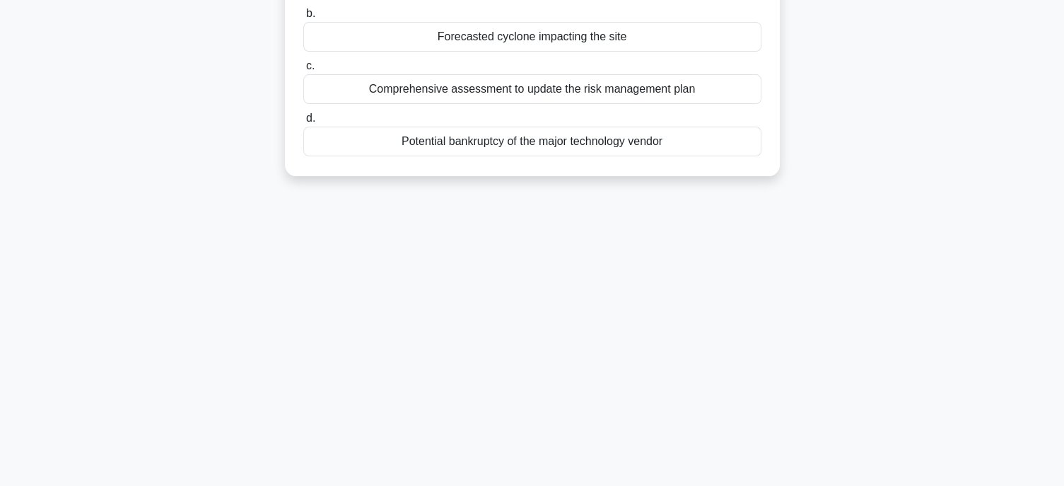
scroll to position [42, 0]
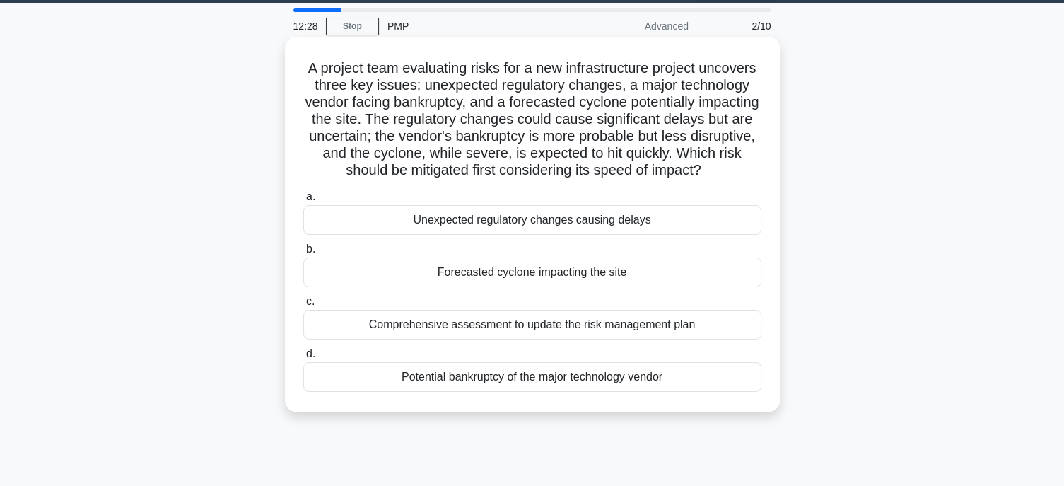
click at [543, 339] on div "Comprehensive assessment to update the risk management plan" at bounding box center [532, 325] width 458 height 30
click at [303, 306] on input "c. Comprehensive assessment to update the risk management plan" at bounding box center [303, 301] width 0 height 9
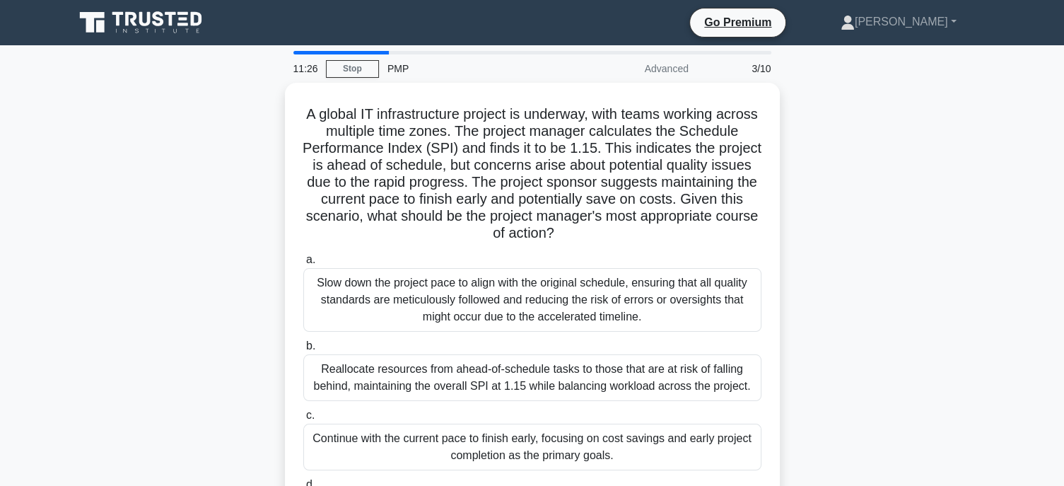
scroll to position [94, 0]
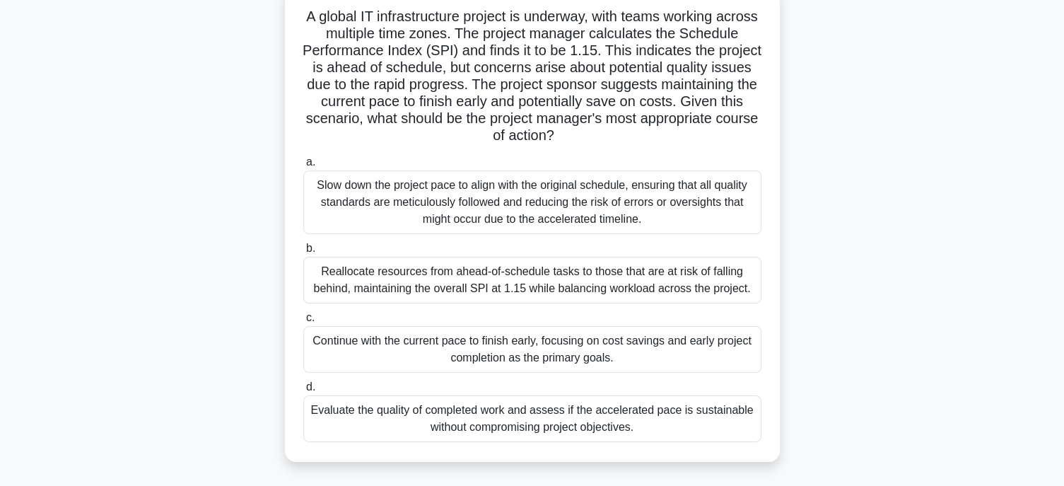
click at [649, 423] on div "Evaluate the quality of completed work and assess if the accelerated pace is su…" at bounding box center [532, 418] width 458 height 47
click at [303, 392] on input "d. Evaluate the quality of completed work and assess if the accelerated pace is…" at bounding box center [303, 386] width 0 height 9
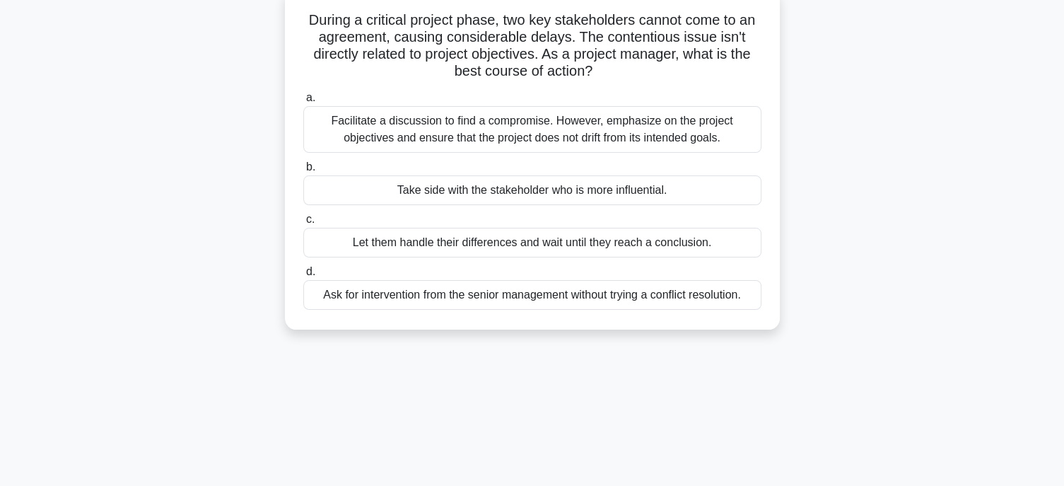
scroll to position [0, 0]
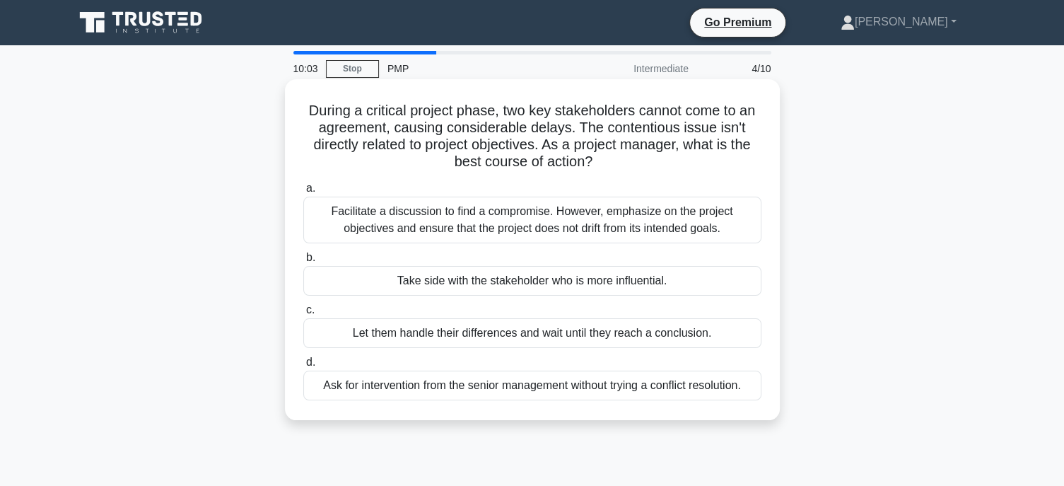
click at [531, 223] on div "Facilitate a discussion to find a compromise. However, emphasize on the project…" at bounding box center [532, 219] width 458 height 47
click at [303, 193] on input "a. Facilitate a discussion to find a compromise. However, emphasize on the proj…" at bounding box center [303, 188] width 0 height 9
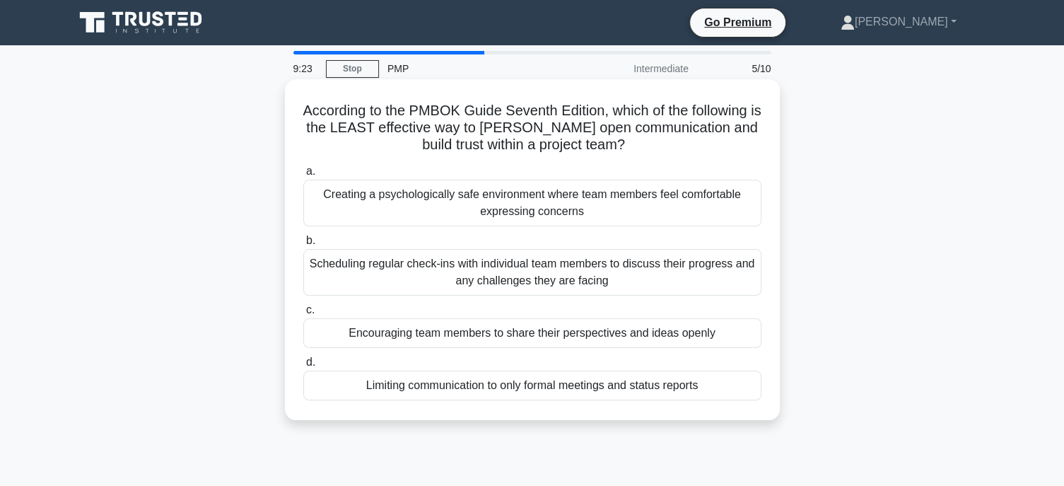
click at [495, 389] on div "Limiting communication to only formal meetings and status reports" at bounding box center [532, 385] width 458 height 30
click at [303, 367] on input "d. Limiting communication to only formal meetings and status reports" at bounding box center [303, 362] width 0 height 9
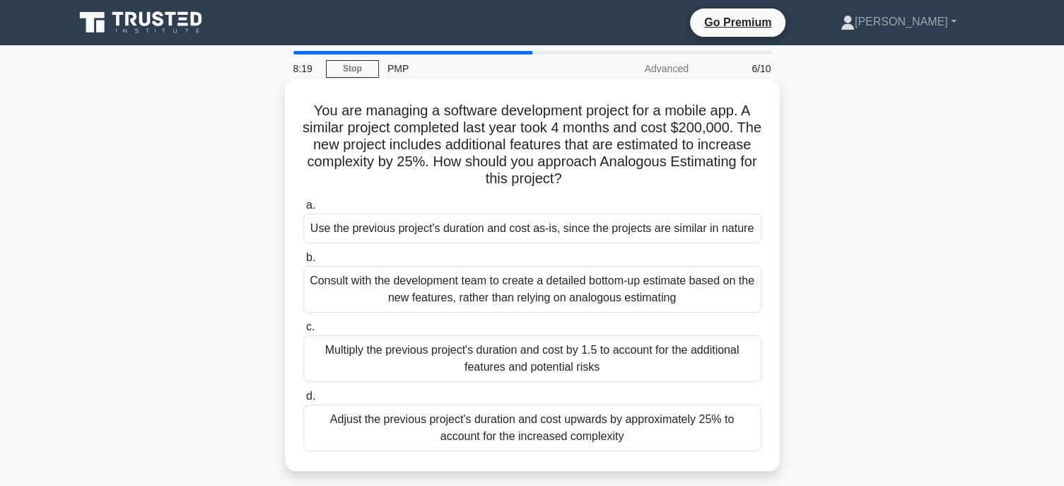
click at [655, 430] on div "Adjust the previous project's duration and cost upwards by approximately 25% to…" at bounding box center [532, 427] width 458 height 47
click at [303, 401] on input "d. Adjust the previous project's duration and cost upwards by approximately 25%…" at bounding box center [303, 396] width 0 height 9
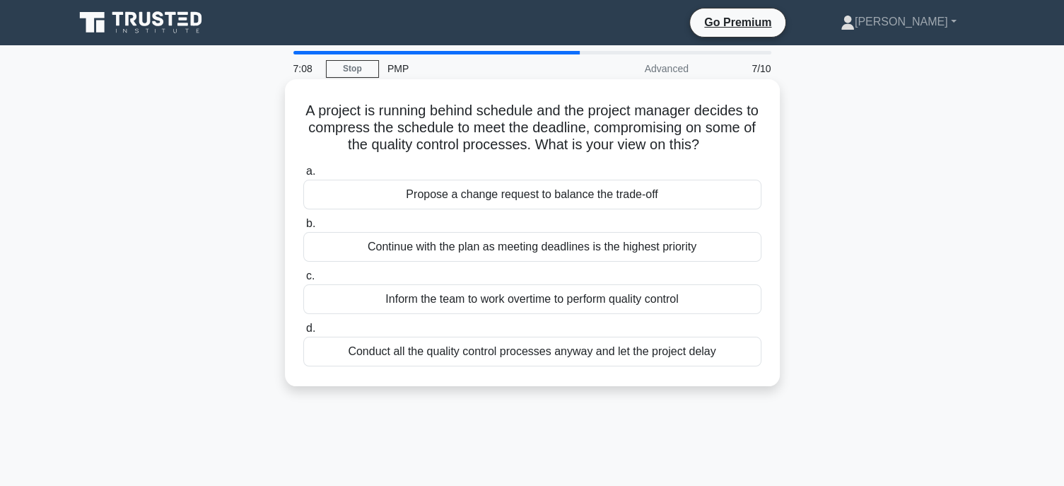
click at [589, 196] on div "Propose a change request to balance the trade-off" at bounding box center [532, 195] width 458 height 30
click at [303, 176] on input "a. Propose a change request to balance the trade-off" at bounding box center [303, 171] width 0 height 9
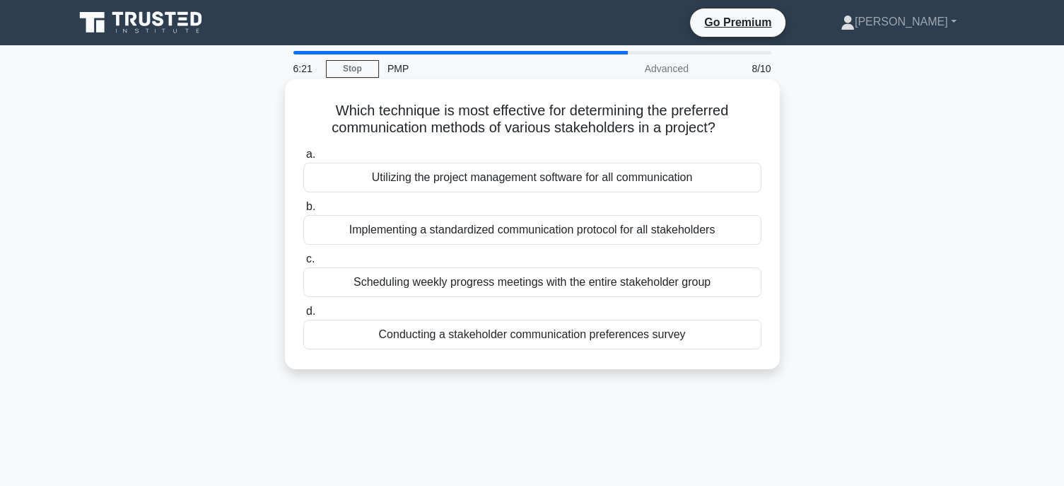
click at [656, 336] on div "Conducting a stakeholder communication preferences survey" at bounding box center [532, 334] width 458 height 30
click at [303, 316] on input "d. Conducting a stakeholder communication preferences survey" at bounding box center [303, 311] width 0 height 9
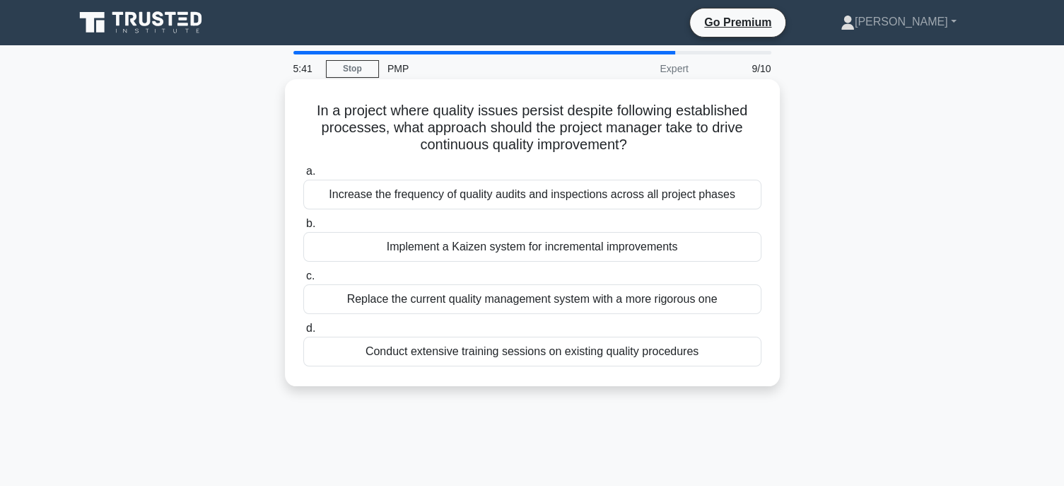
click at [637, 252] on div "Implement a Kaizen system for incremental improvements" at bounding box center [532, 247] width 458 height 30
click at [303, 228] on input "b. Implement a Kaizen system for incremental improvements" at bounding box center [303, 223] width 0 height 9
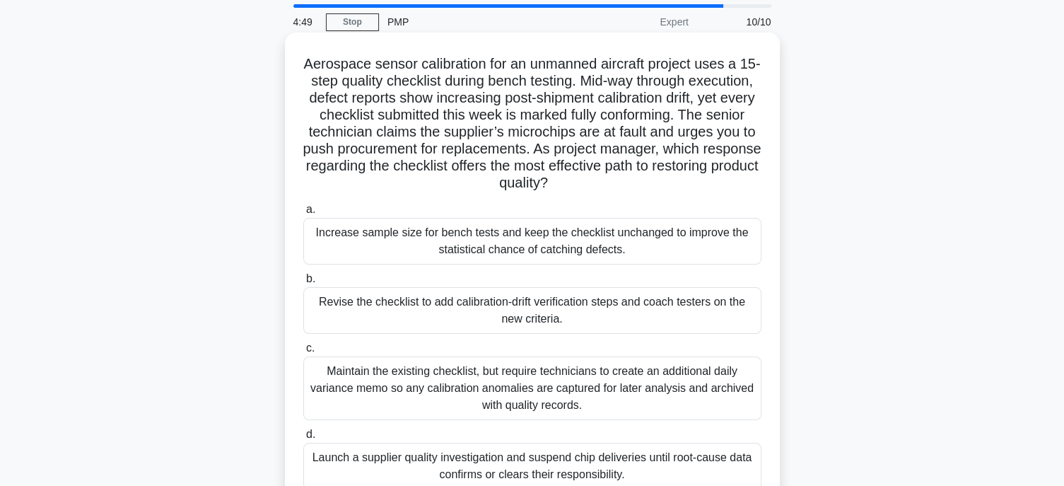
scroll to position [94, 0]
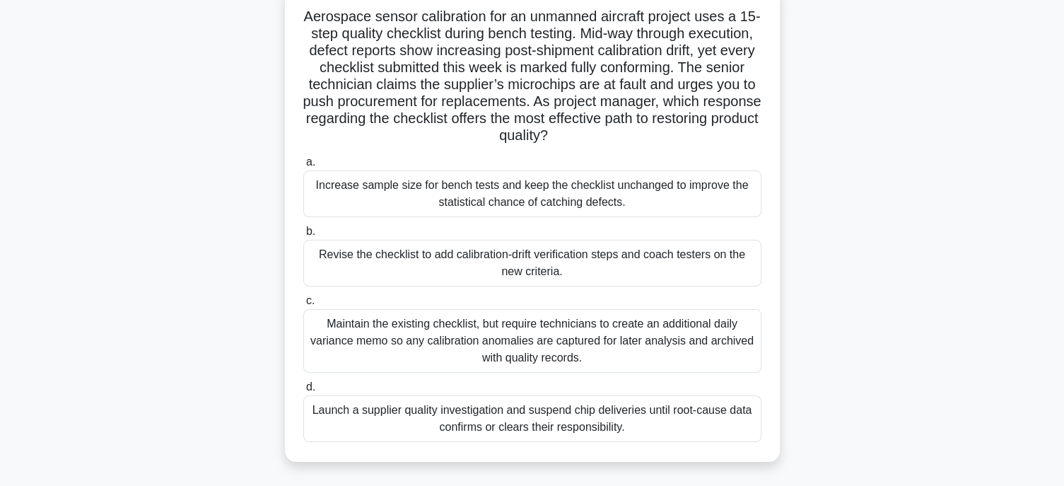
click at [524, 268] on div "Revise the checklist to add calibration-drift verification steps and coach test…" at bounding box center [532, 263] width 458 height 47
click at [303, 236] on input "b. Revise the checklist to add calibration-drift verification steps and coach t…" at bounding box center [303, 231] width 0 height 9
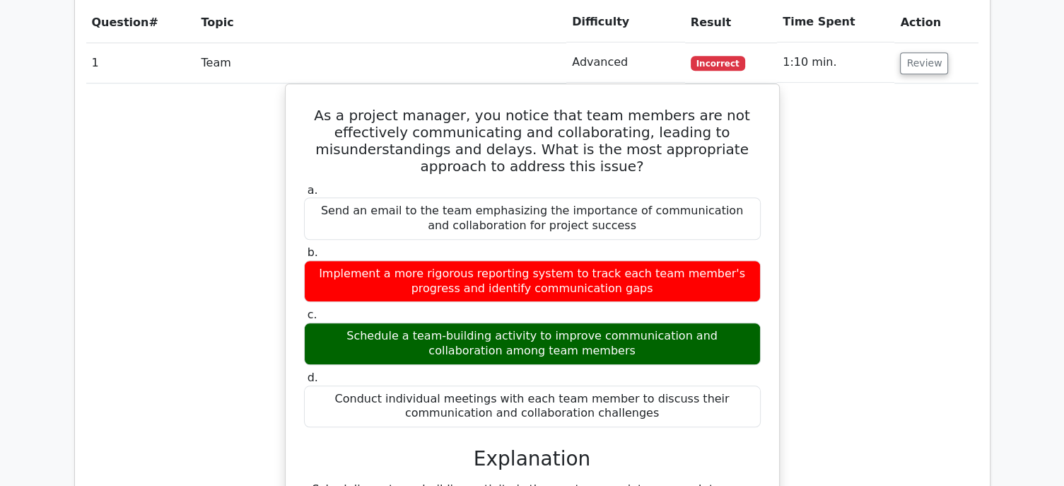
scroll to position [1036, 0]
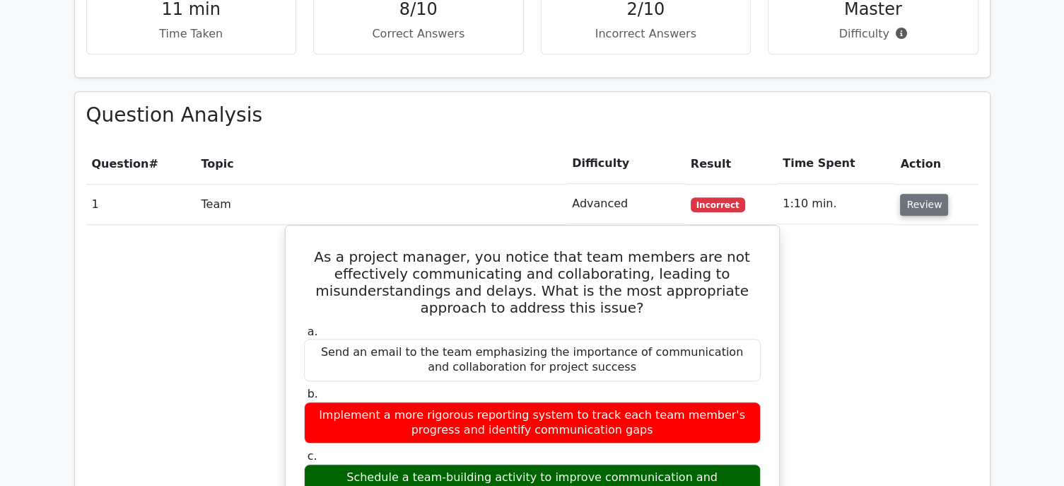
click at [914, 194] on button "Review" at bounding box center [924, 205] width 48 height 22
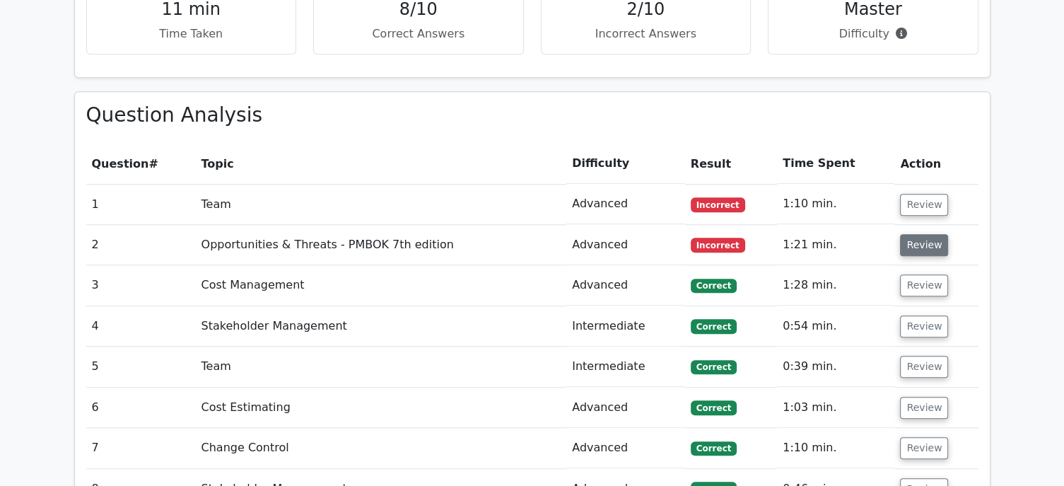
click at [912, 234] on button "Review" at bounding box center [924, 245] width 48 height 22
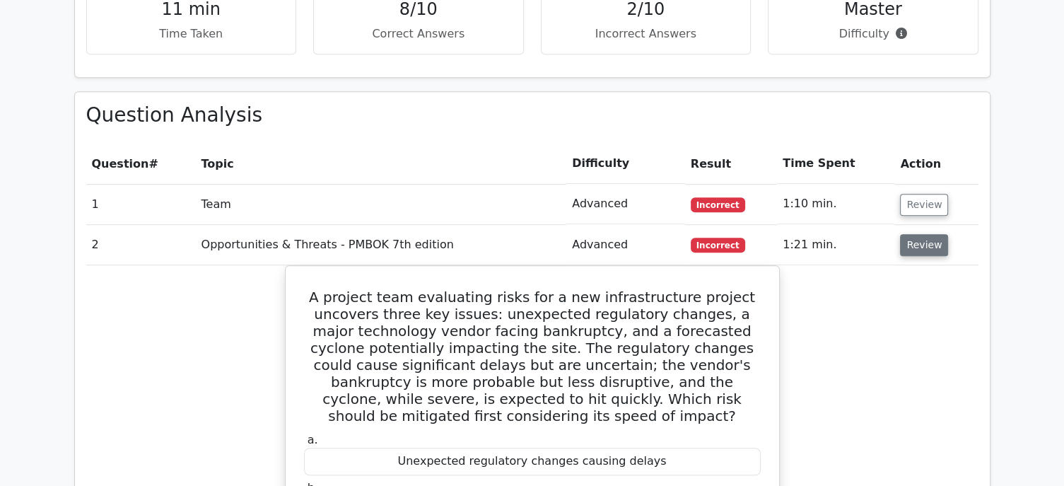
click at [926, 234] on button "Review" at bounding box center [924, 245] width 48 height 22
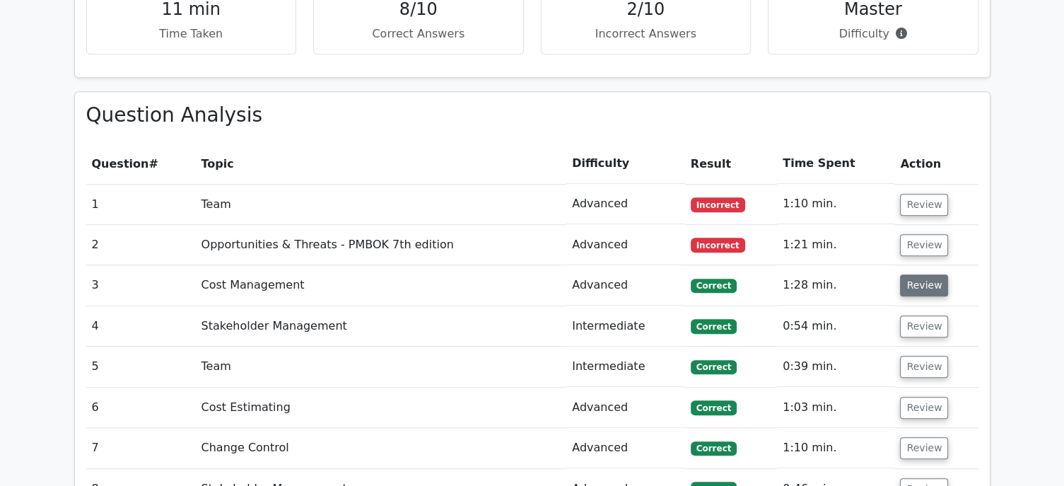
click at [922, 274] on button "Review" at bounding box center [924, 285] width 48 height 22
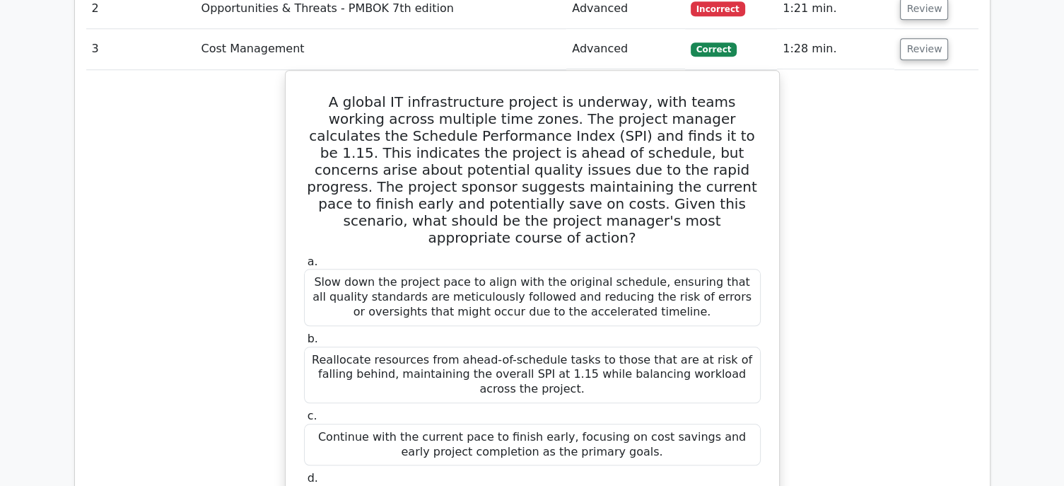
scroll to position [1083, 0]
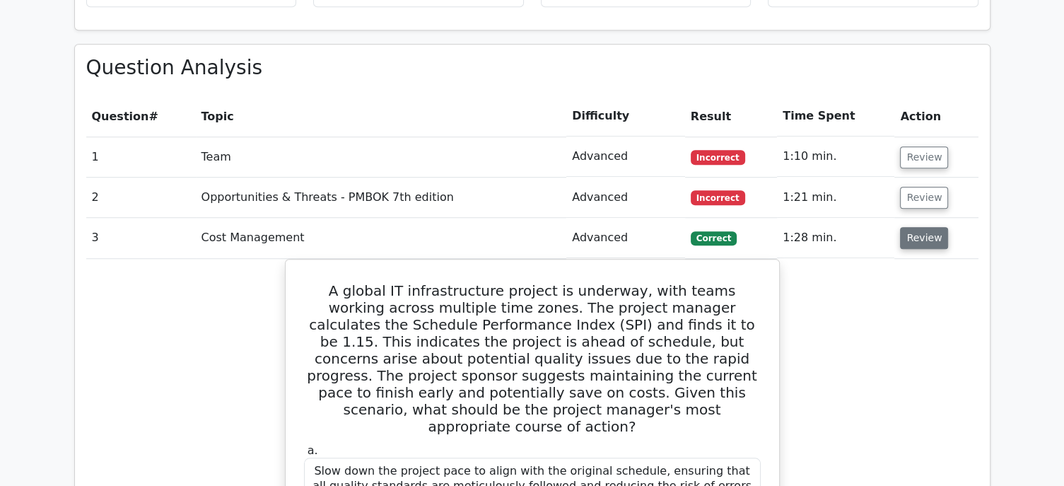
click at [922, 227] on button "Review" at bounding box center [924, 238] width 48 height 22
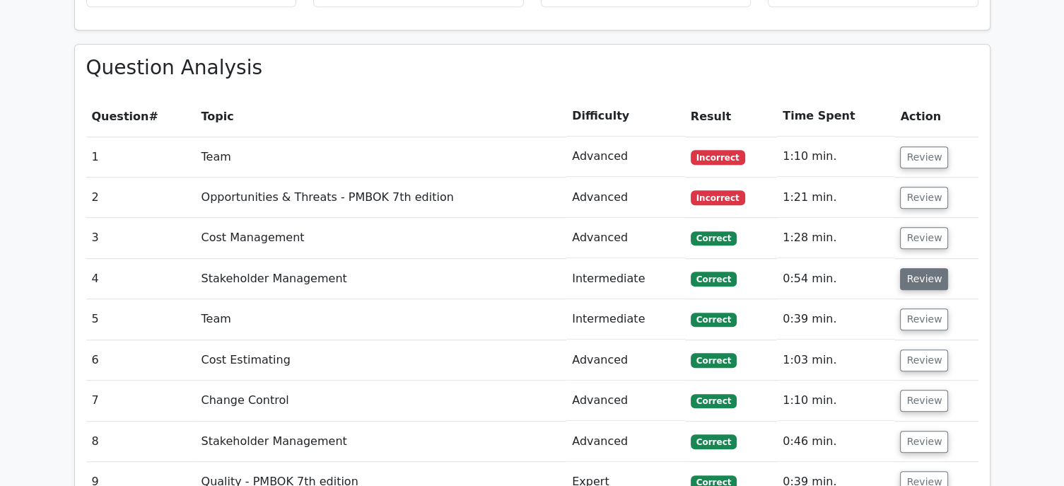
click at [927, 268] on button "Review" at bounding box center [924, 279] width 48 height 22
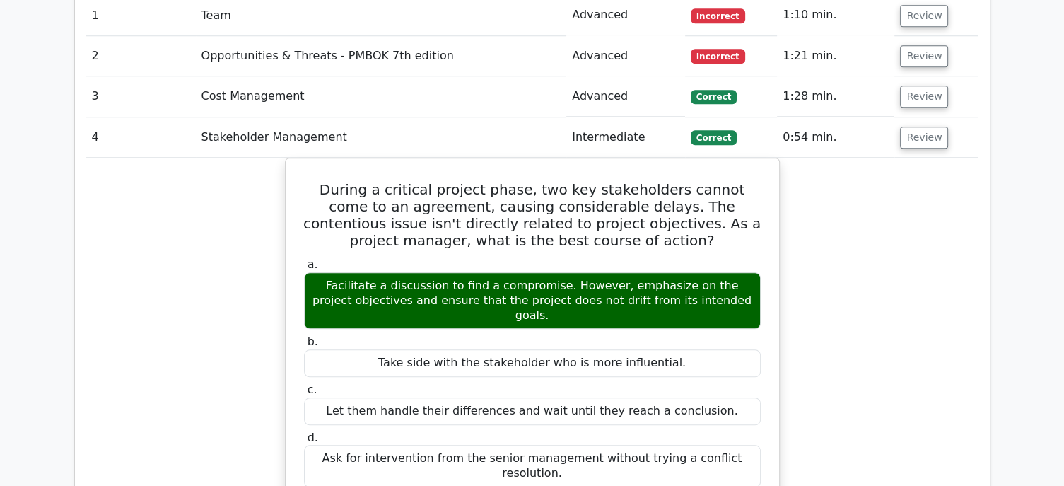
scroll to position [1177, 0]
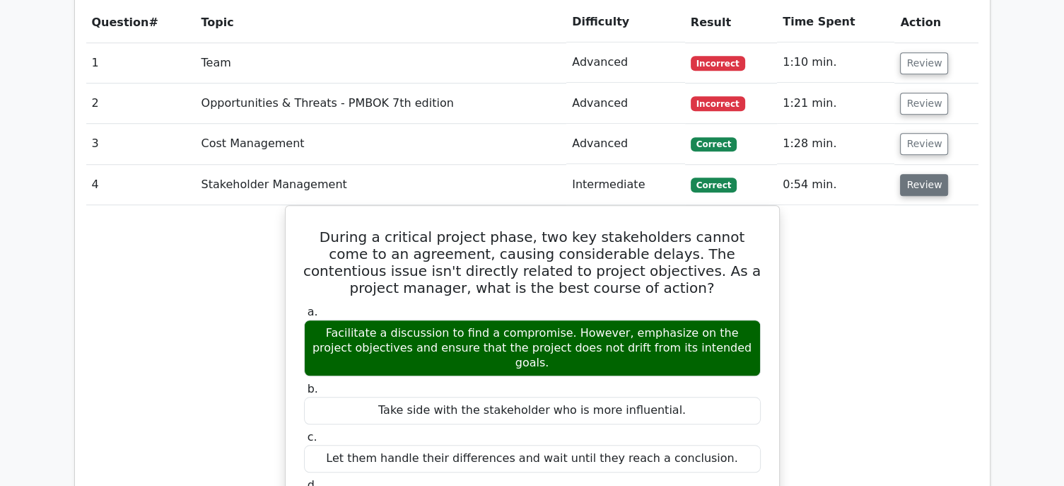
click at [933, 174] on button "Review" at bounding box center [924, 185] width 48 height 22
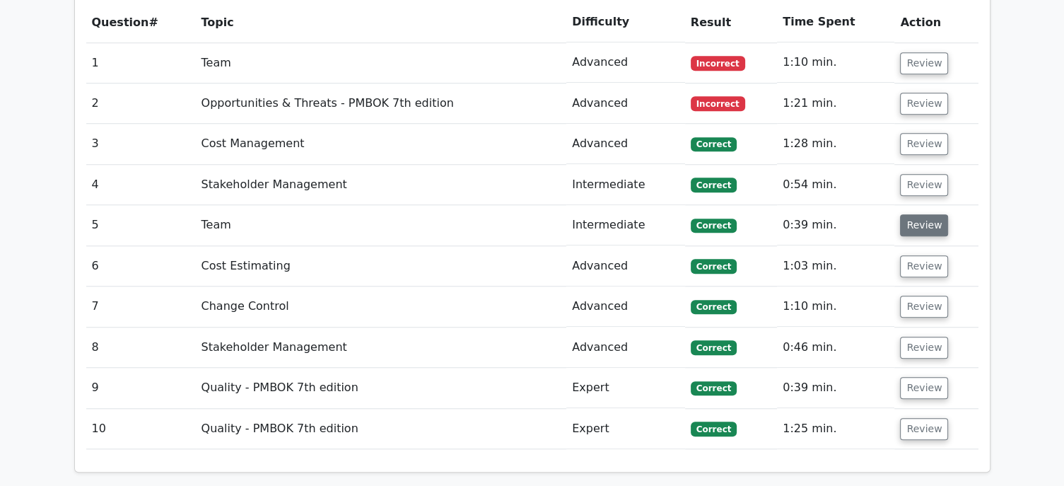
click at [927, 214] on button "Review" at bounding box center [924, 225] width 48 height 22
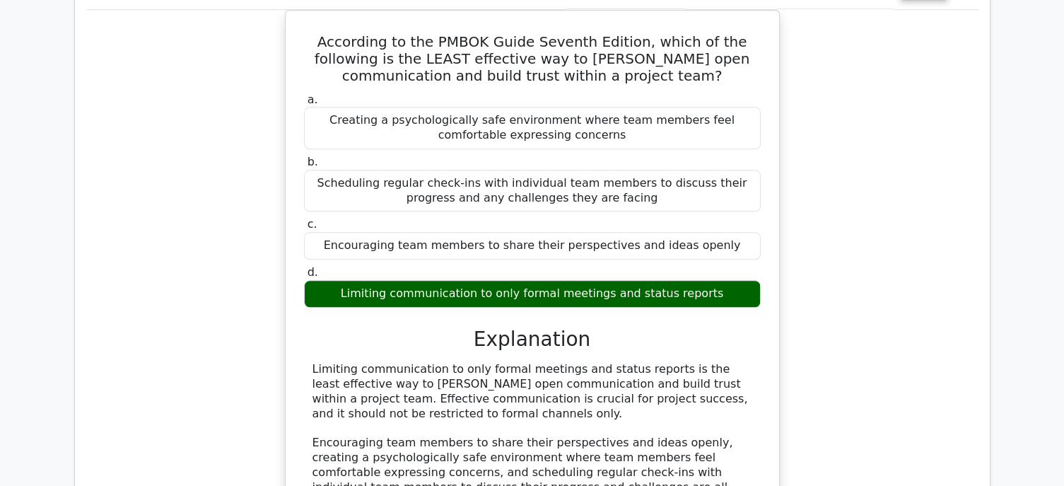
scroll to position [1272, 0]
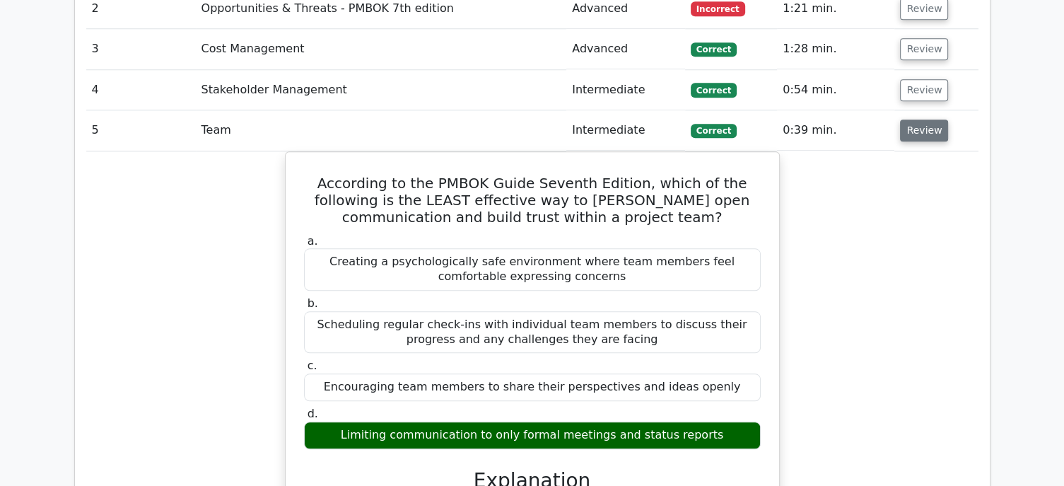
click at [910, 119] on button "Review" at bounding box center [924, 130] width 48 height 22
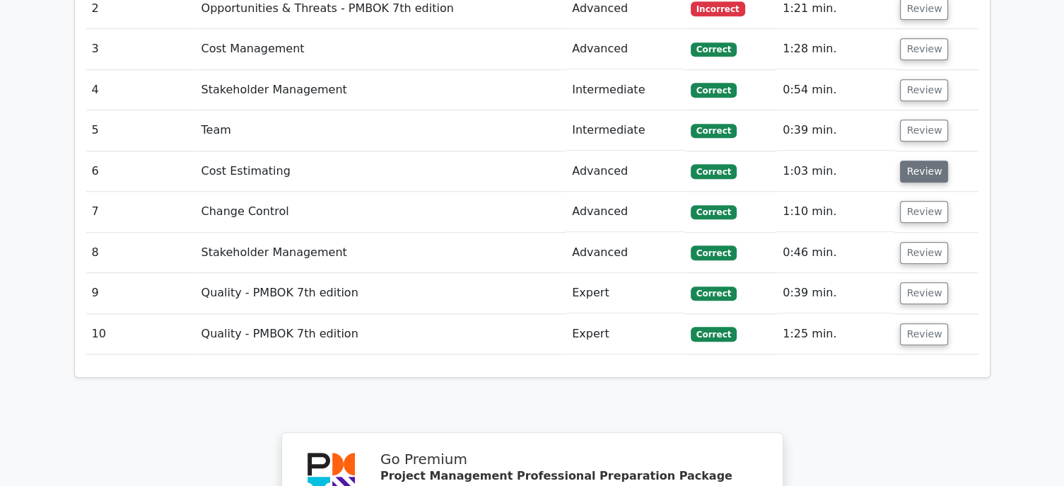
click at [917, 160] on button "Review" at bounding box center [924, 171] width 48 height 22
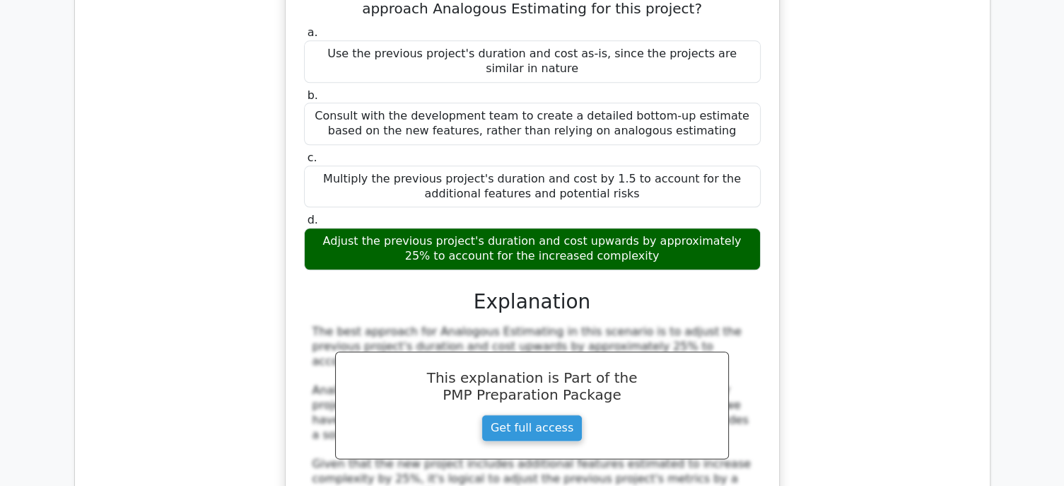
scroll to position [1319, 0]
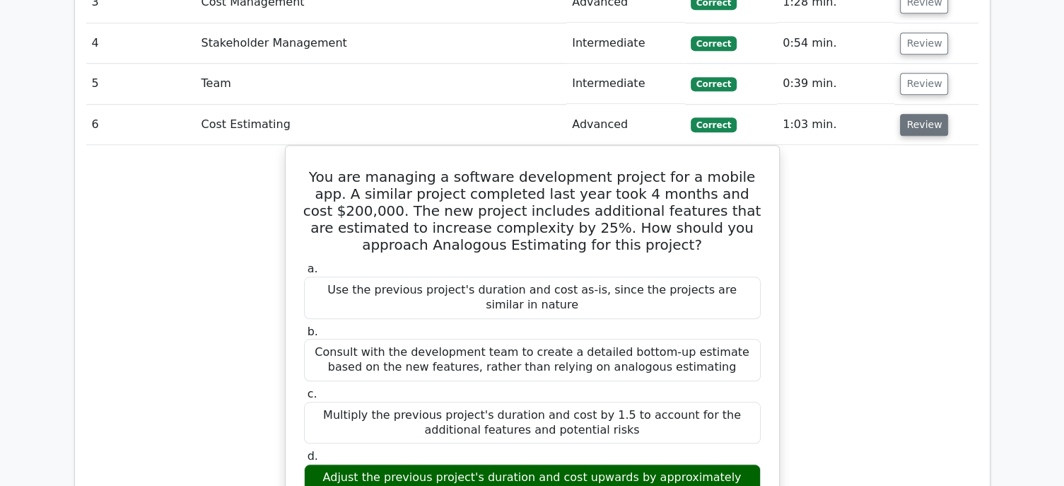
click at [934, 114] on button "Review" at bounding box center [924, 125] width 48 height 22
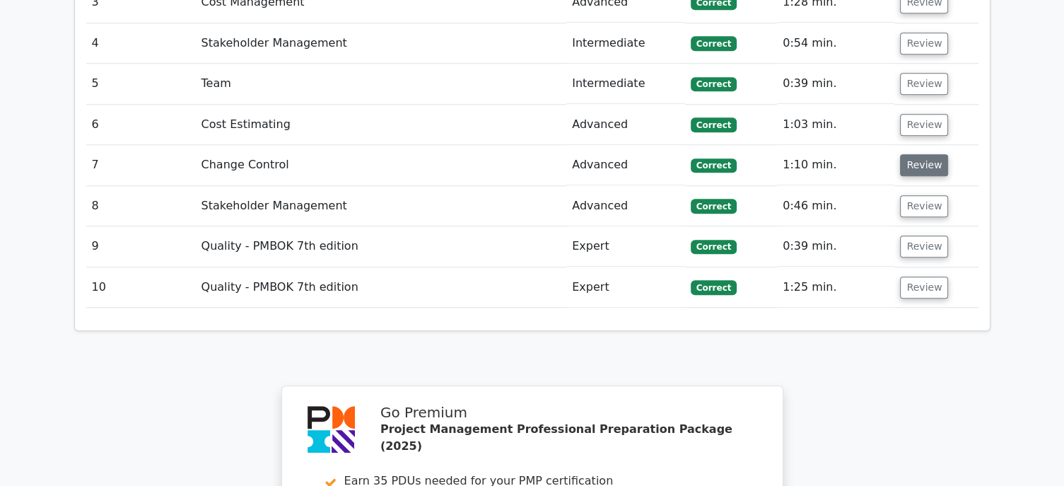
click at [927, 154] on button "Review" at bounding box center [924, 165] width 48 height 22
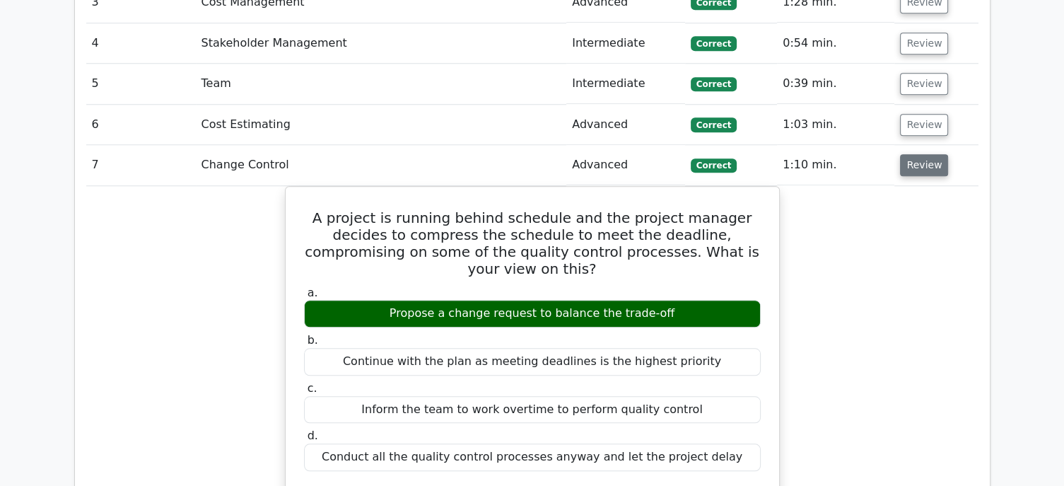
click at [935, 154] on button "Review" at bounding box center [924, 165] width 48 height 22
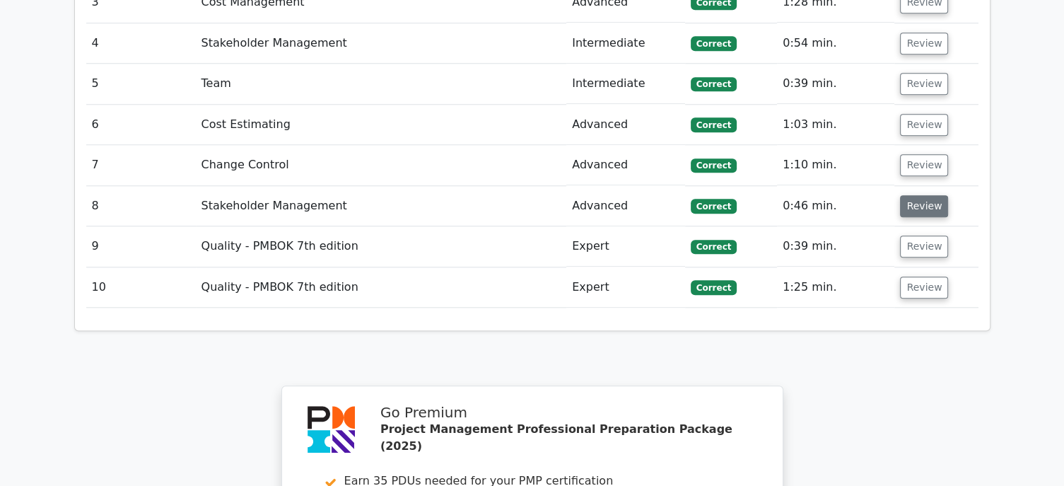
click at [926, 195] on button "Review" at bounding box center [924, 206] width 48 height 22
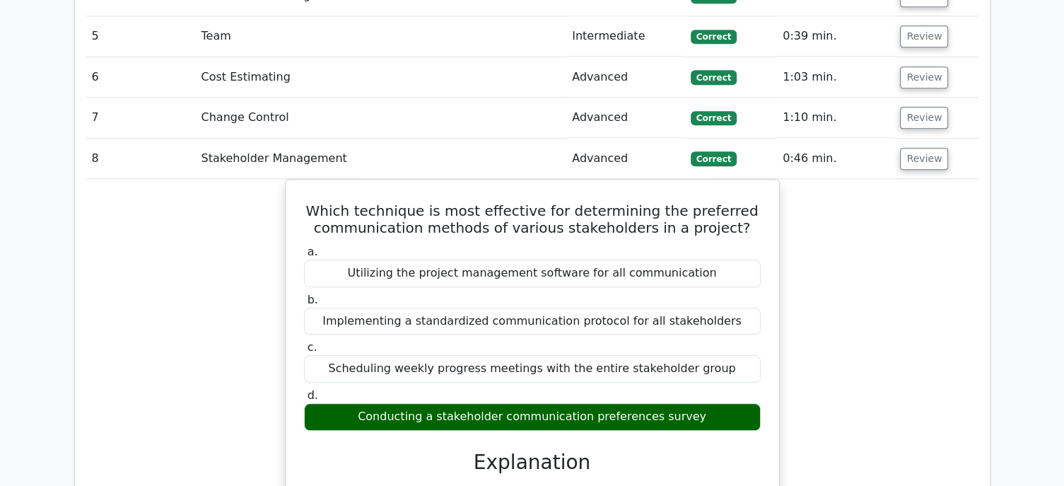
scroll to position [1460, 0]
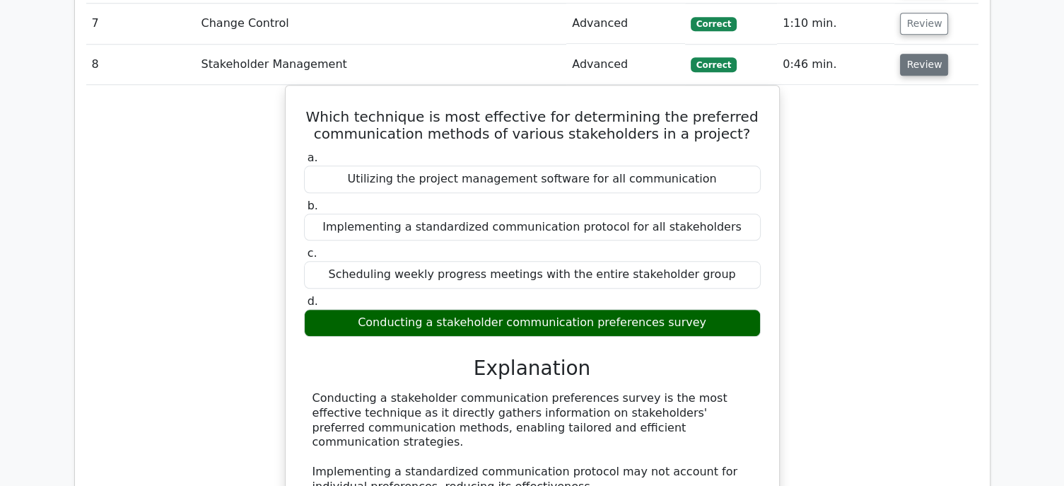
click at [934, 54] on button "Review" at bounding box center [924, 65] width 48 height 22
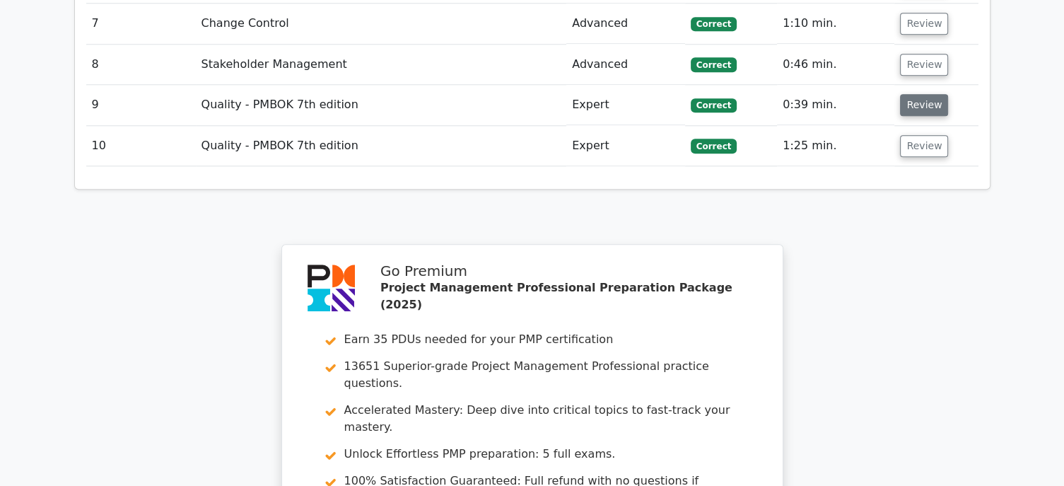
click at [924, 94] on button "Review" at bounding box center [924, 105] width 48 height 22
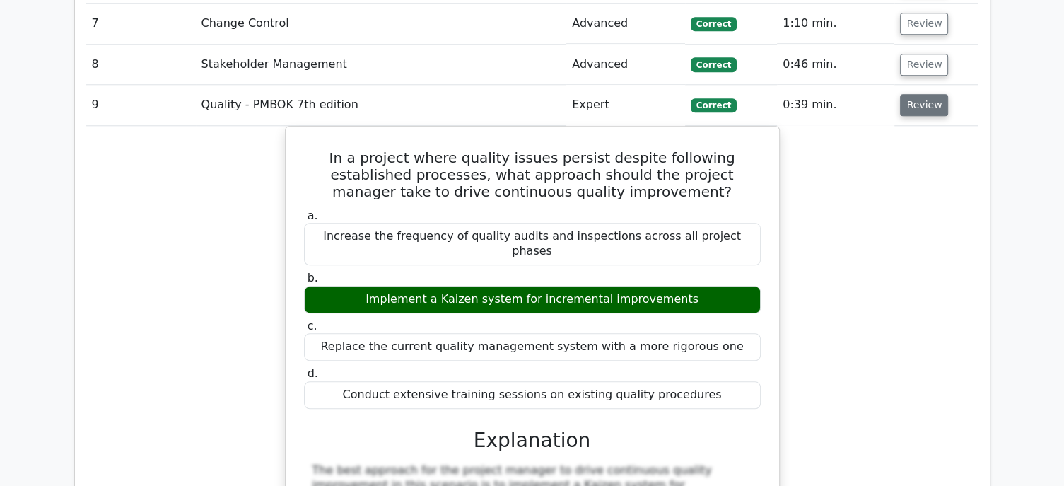
click at [924, 94] on button "Review" at bounding box center [924, 105] width 48 height 22
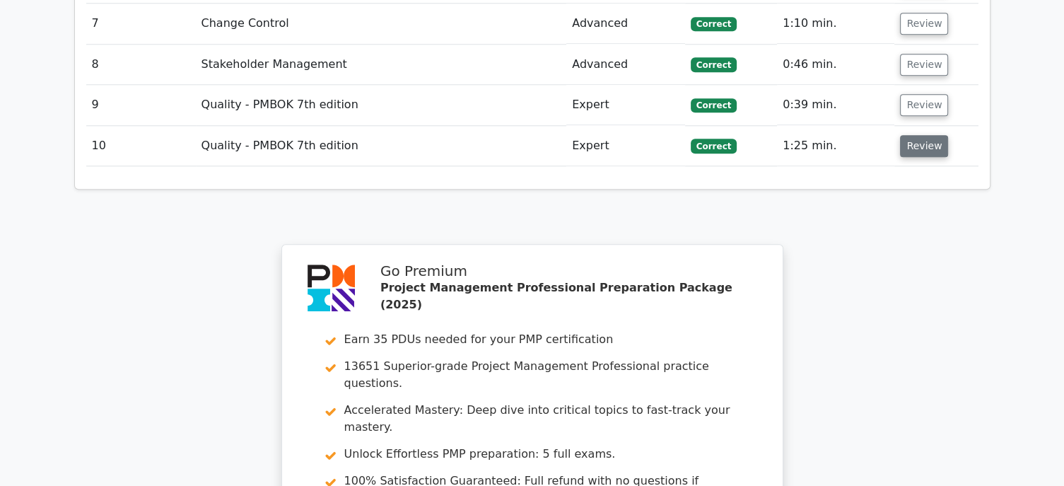
click at [912, 135] on button "Review" at bounding box center [924, 146] width 48 height 22
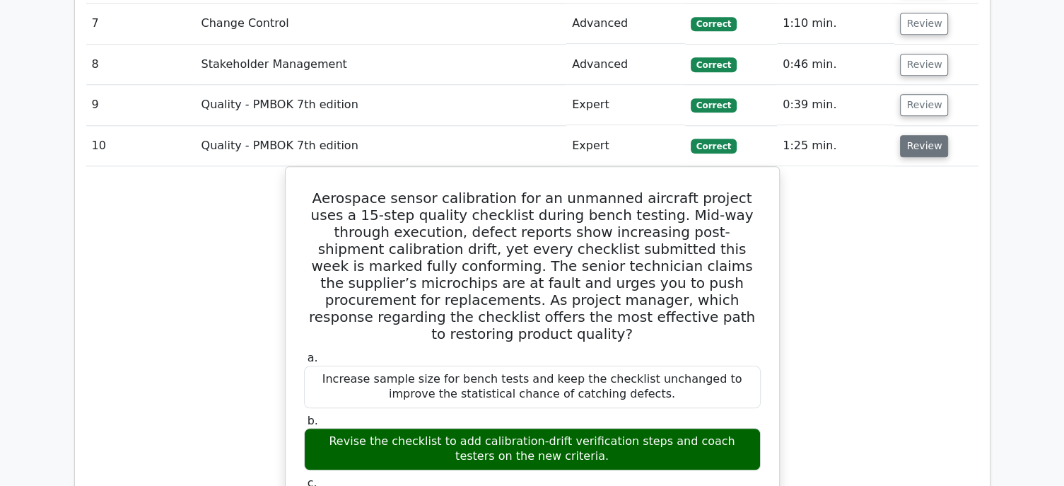
click at [922, 135] on button "Review" at bounding box center [924, 146] width 48 height 22
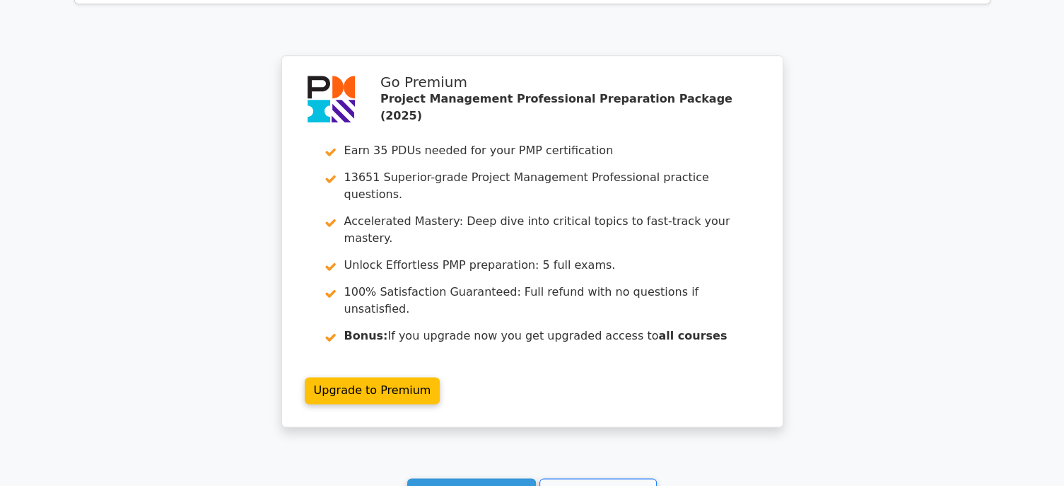
scroll to position [1696, 0]
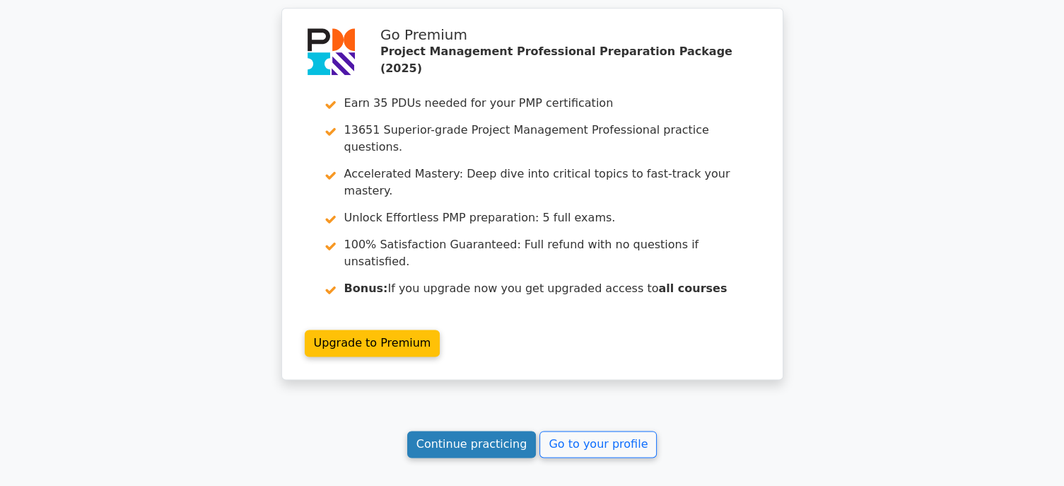
click at [447, 430] on link "Continue practicing" at bounding box center [471, 443] width 129 height 27
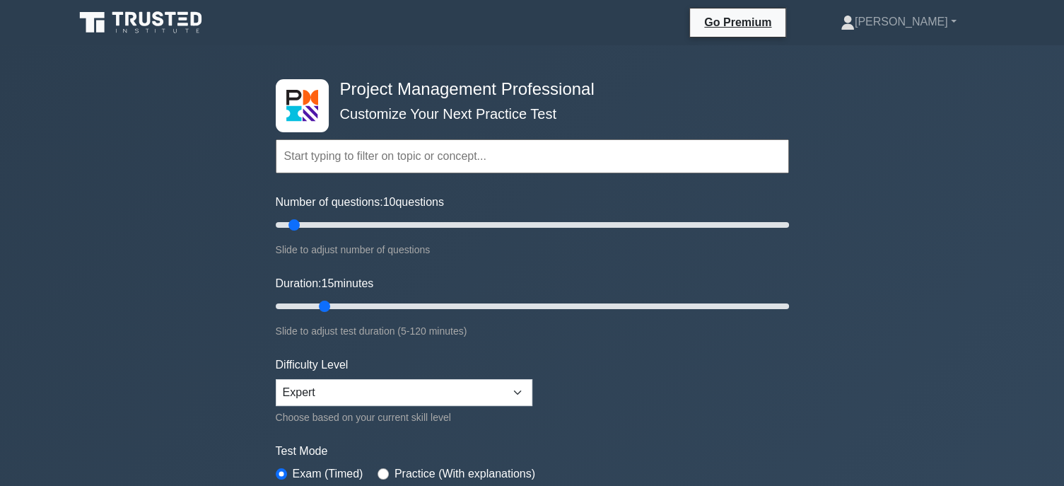
drag, startPoint x: 301, startPoint y: 302, endPoint x: 314, endPoint y: 303, distance: 12.8
type input "15"
click at [314, 303] on input "Duration: 15 minutes" at bounding box center [532, 306] width 513 height 17
